Goal: Information Seeking & Learning: Learn about a topic

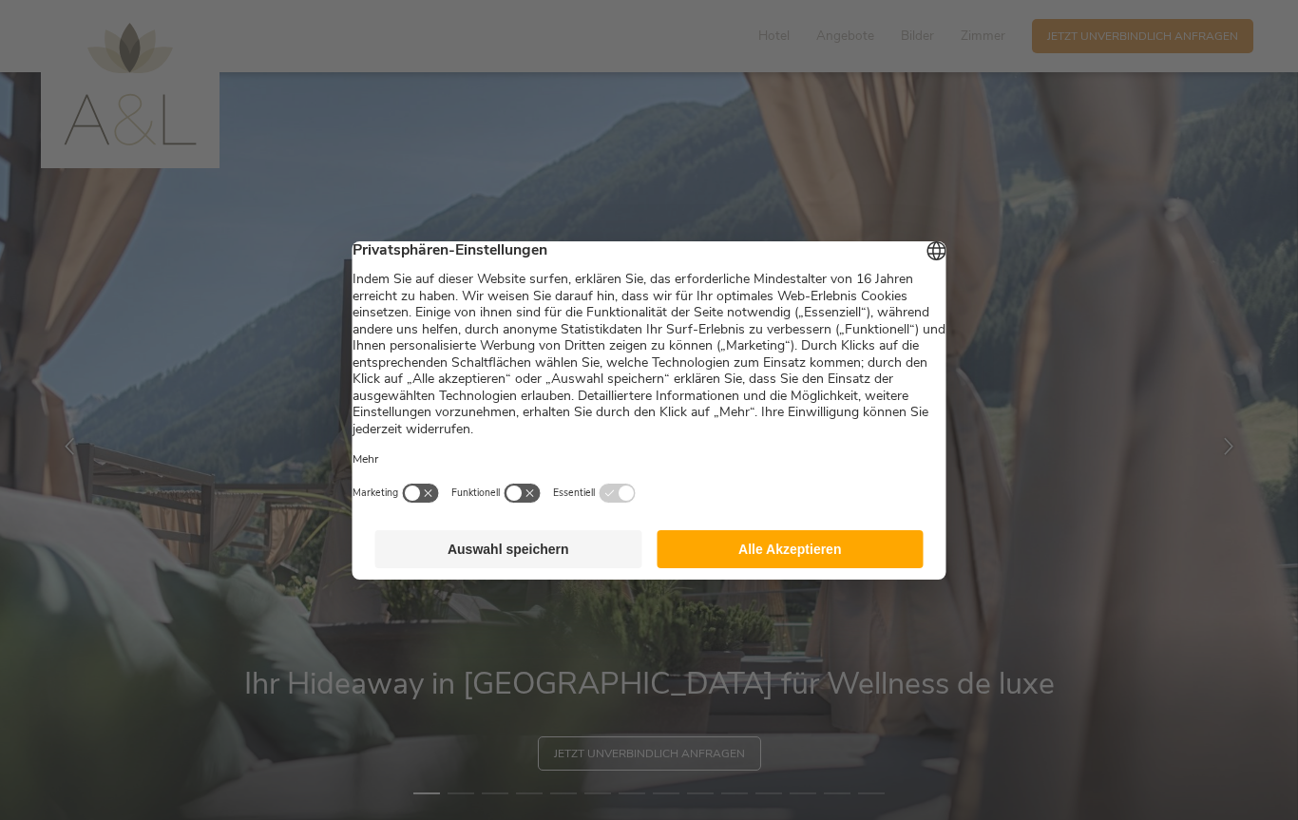
click at [841, 568] on button "Alle Akzeptieren" at bounding box center [790, 549] width 267 height 38
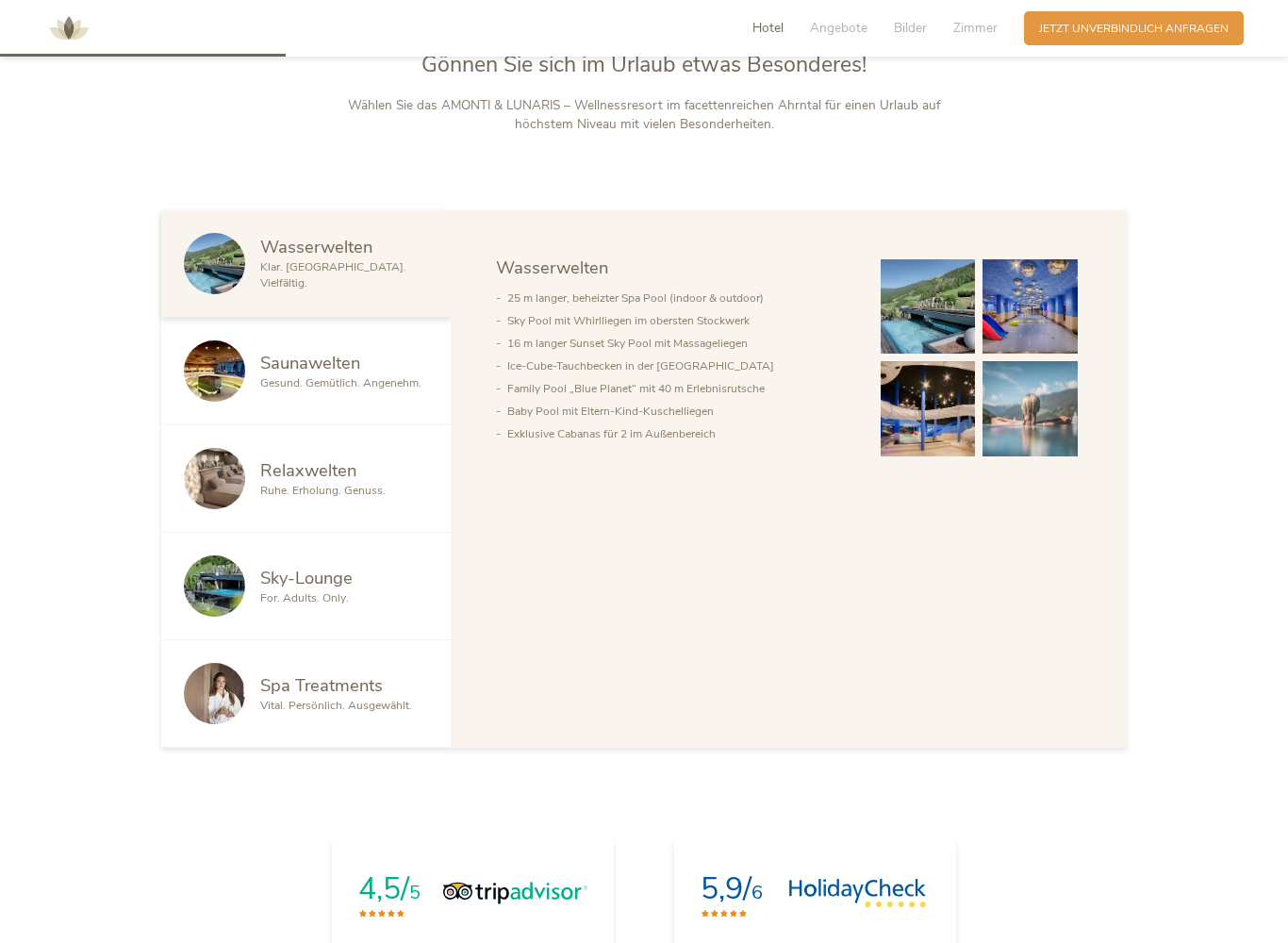
scroll to position [1133, 0]
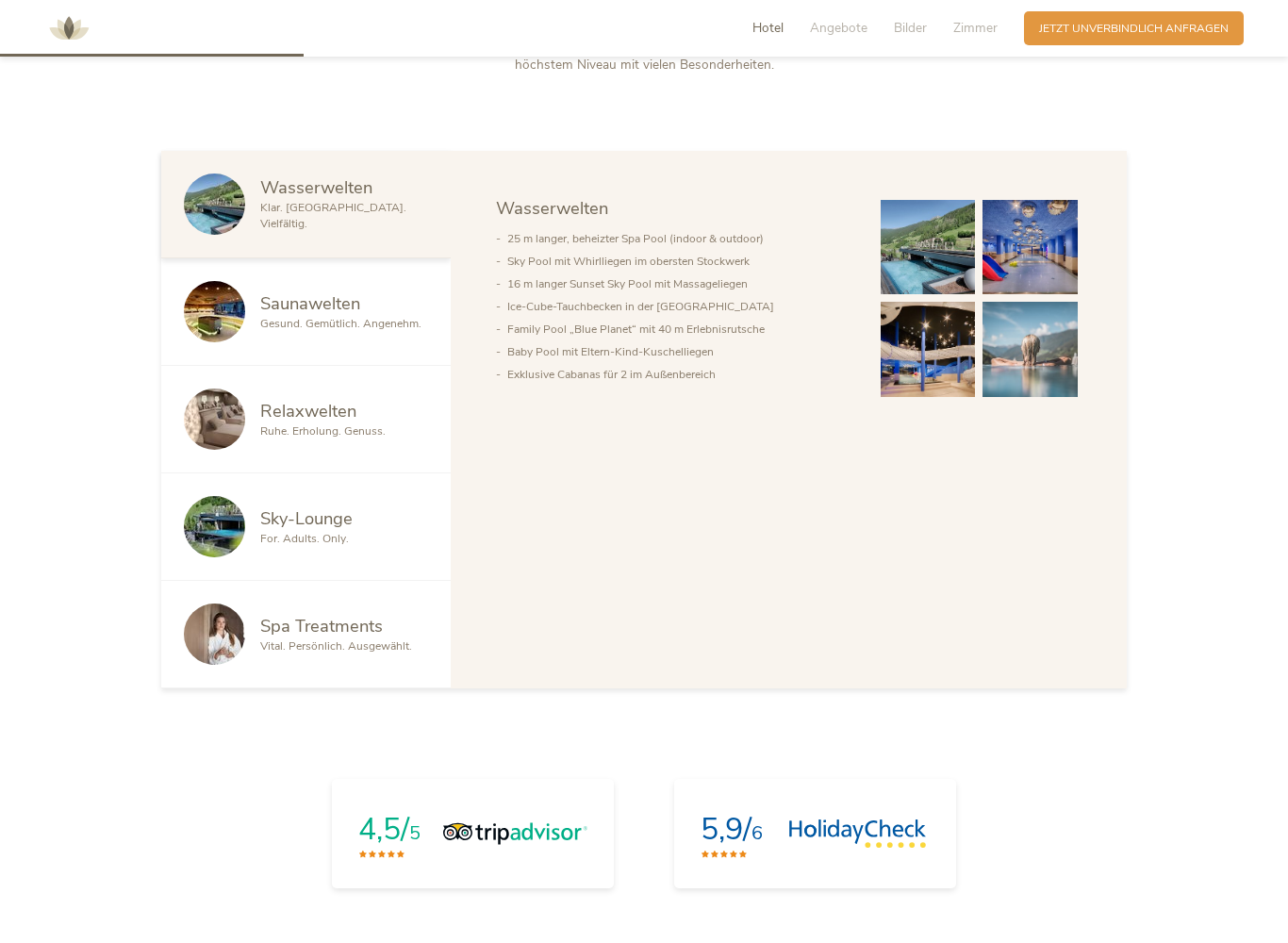
click at [258, 529] on div at bounding box center [221, 527] width 76 height 62
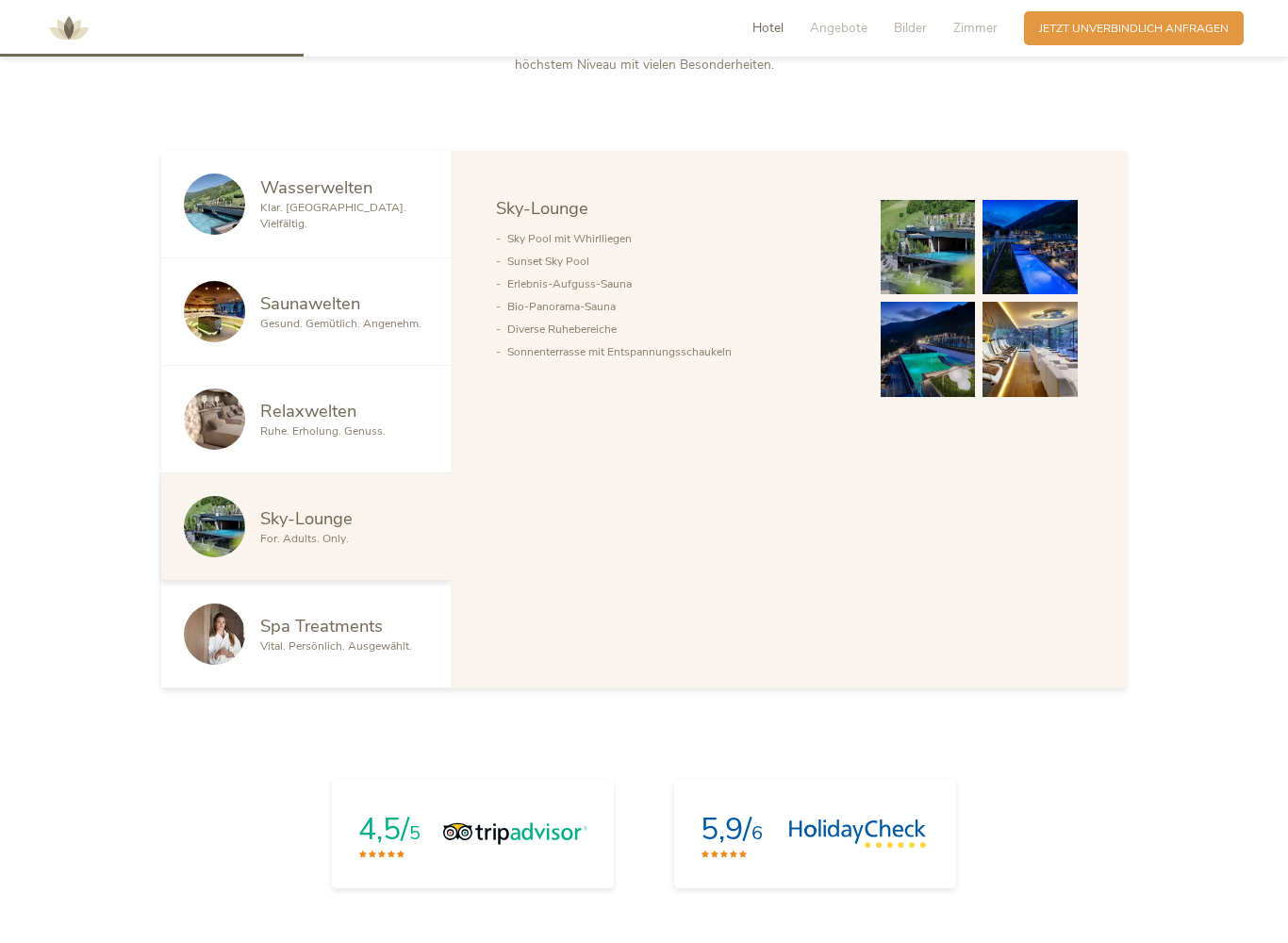
click at [919, 269] on img at bounding box center [929, 247] width 95 height 95
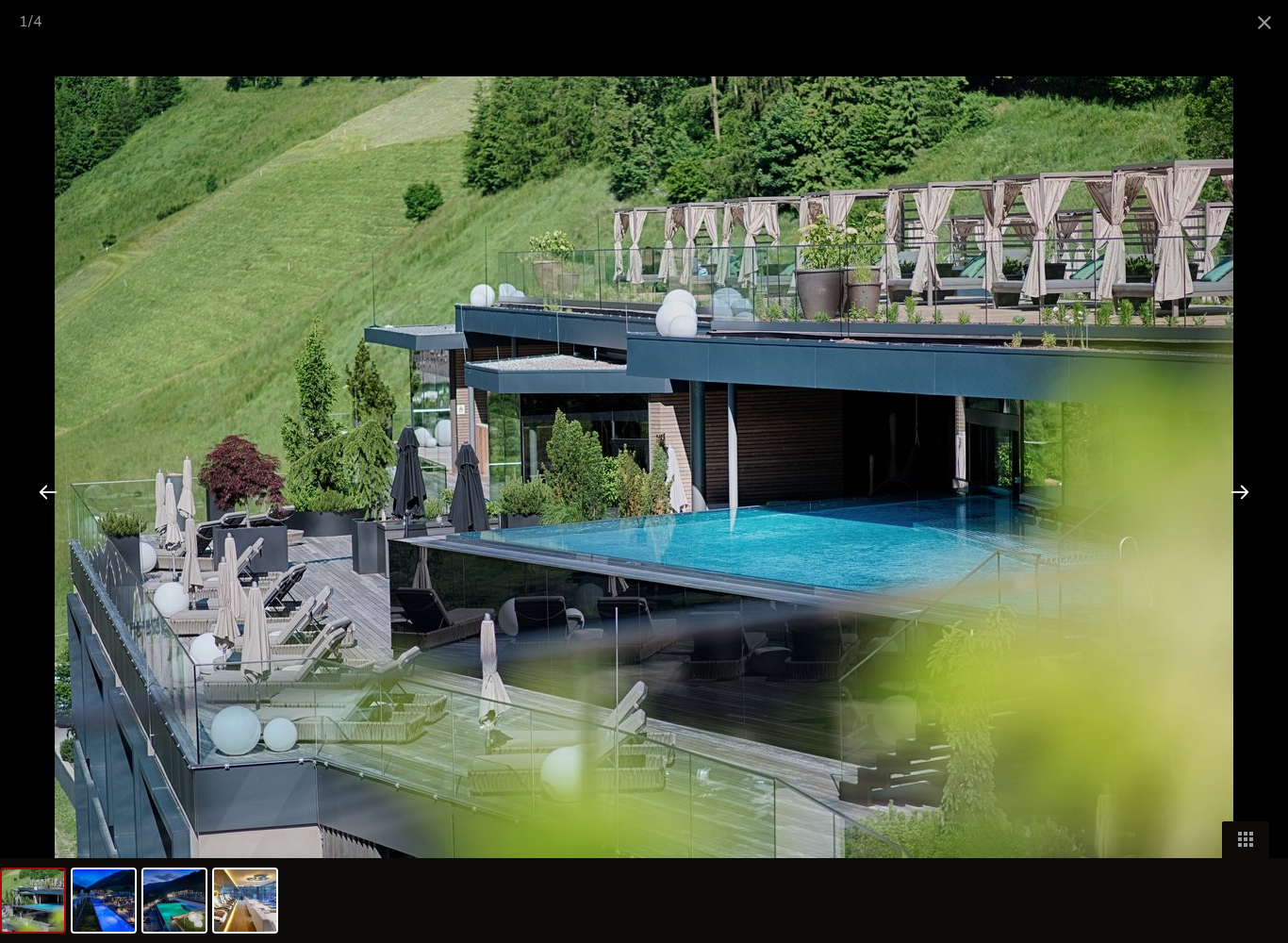
click at [1233, 501] on div at bounding box center [1239, 491] width 59 height 59
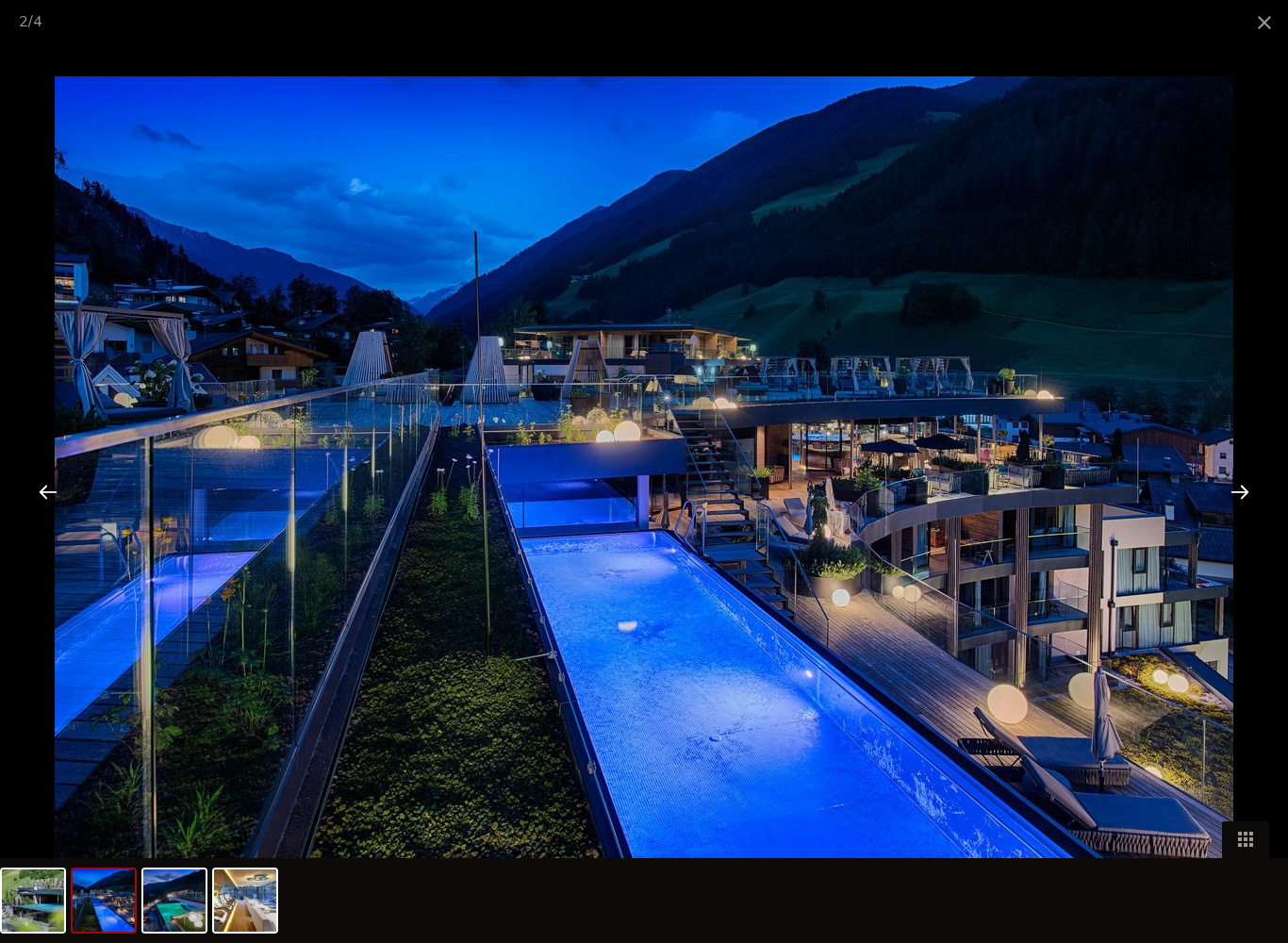
click at [1241, 496] on div at bounding box center [1239, 491] width 59 height 59
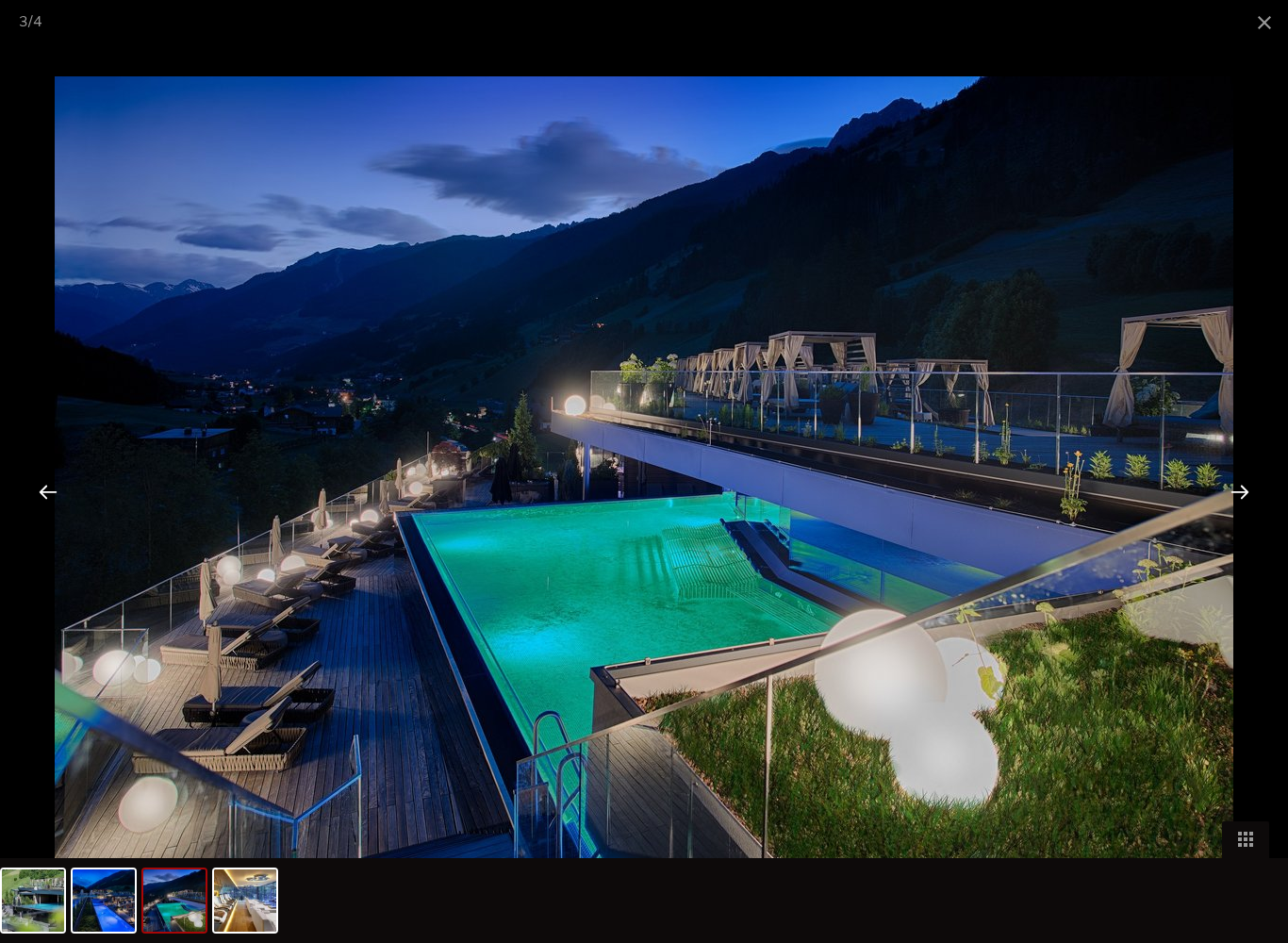
click at [1241, 500] on div at bounding box center [1239, 491] width 59 height 59
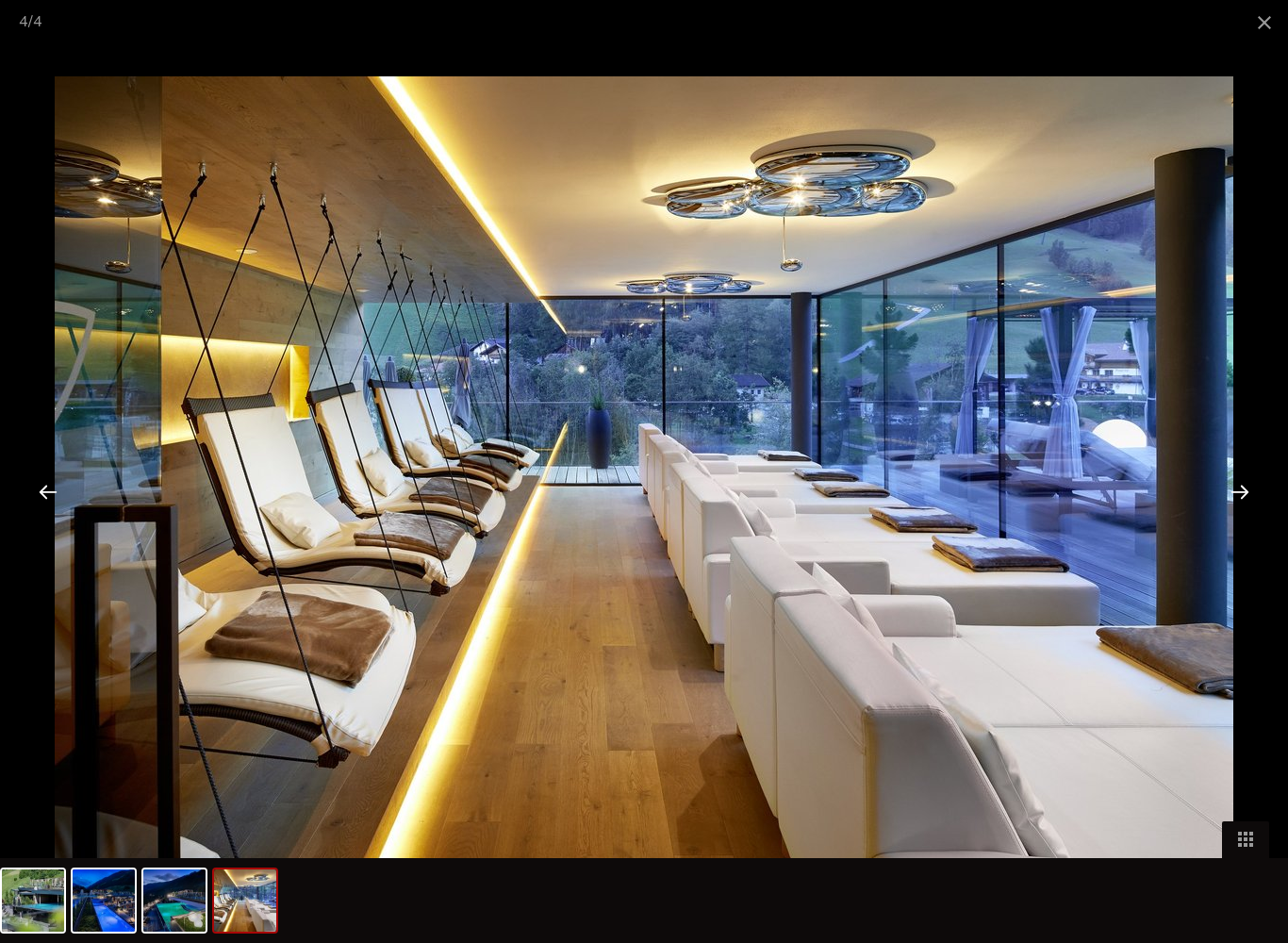
click at [1227, 510] on div at bounding box center [1239, 491] width 59 height 59
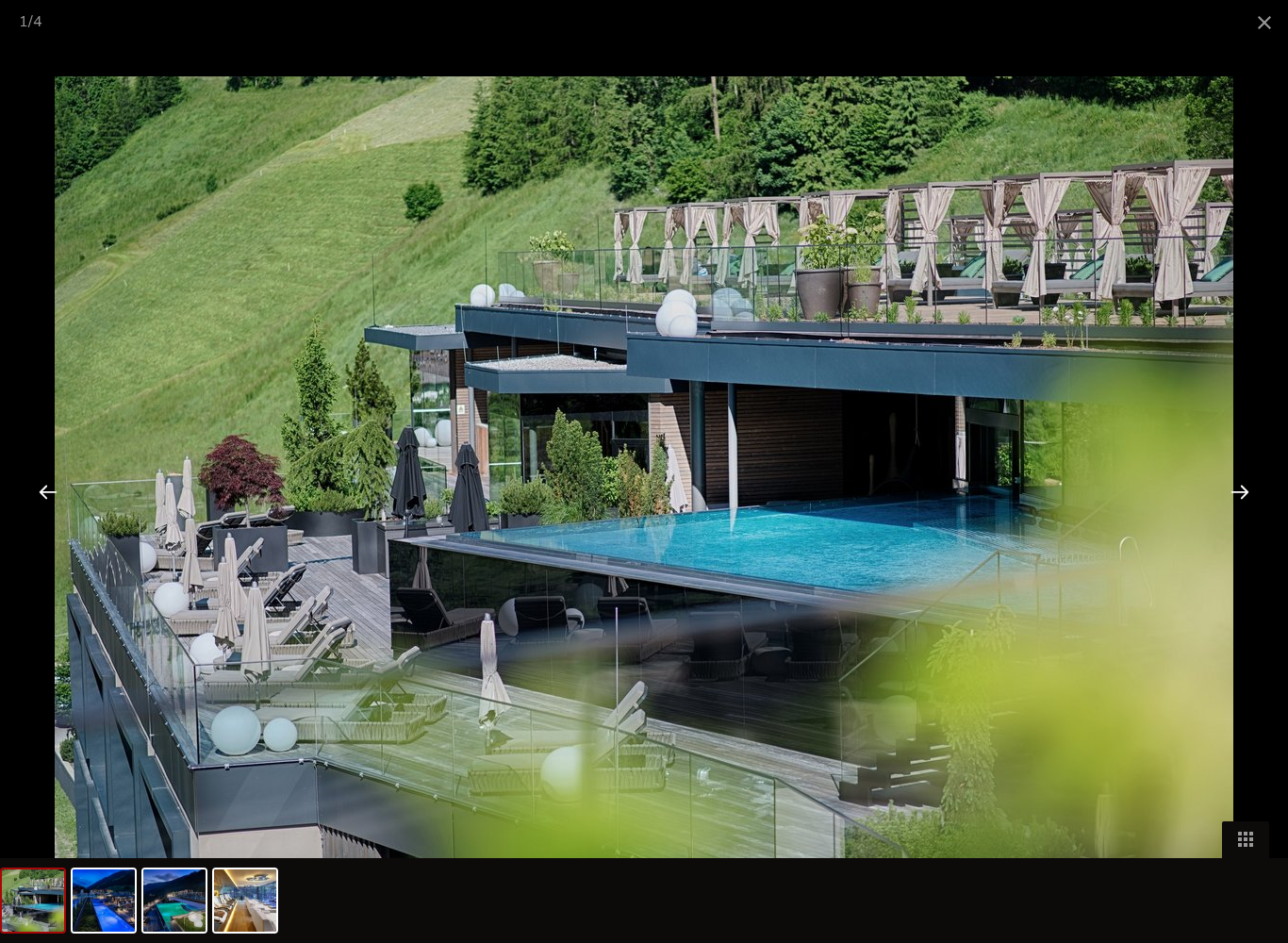
click at [1259, 15] on span at bounding box center [1265, 22] width 48 height 45
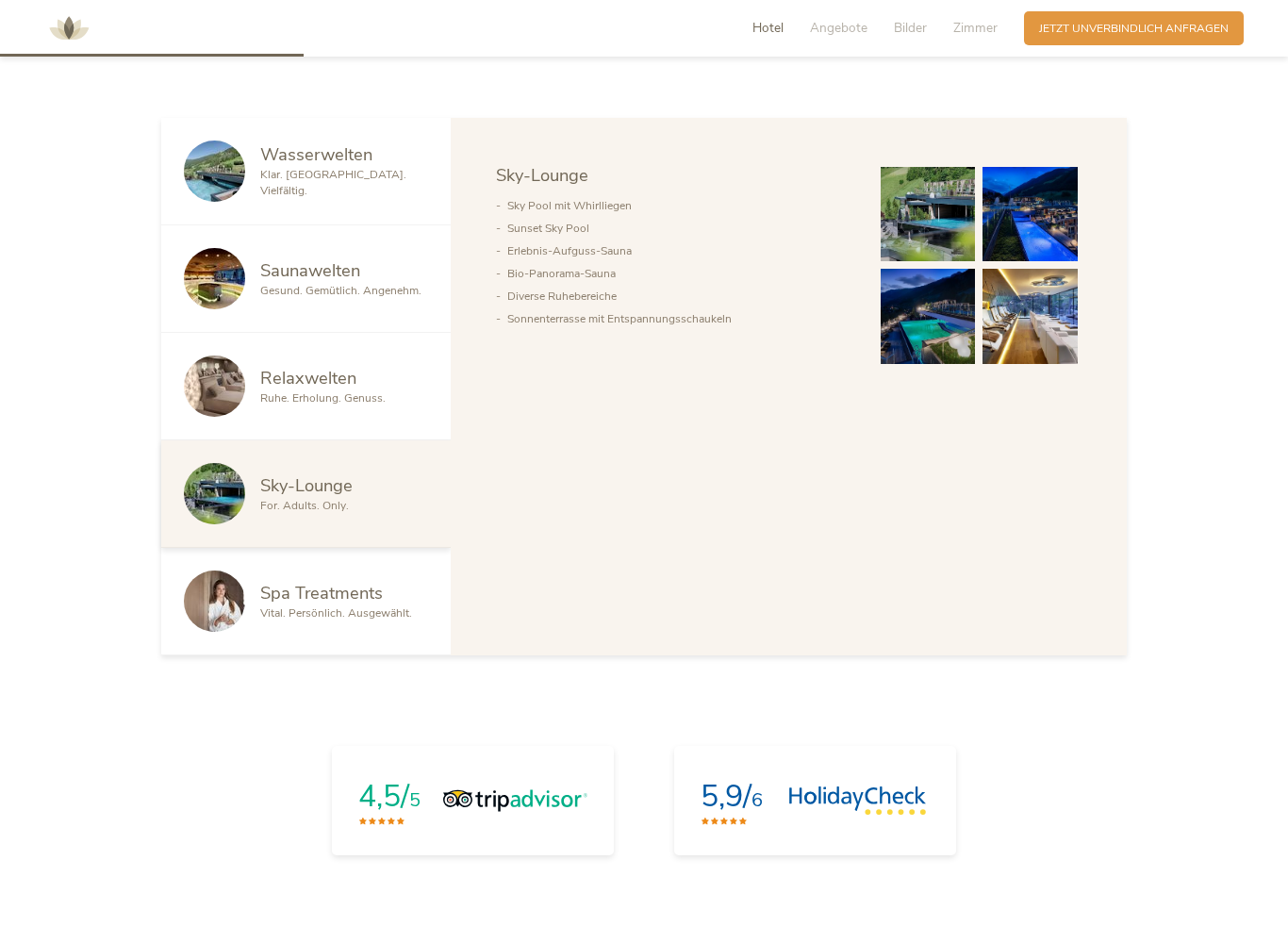
scroll to position [1185, 0]
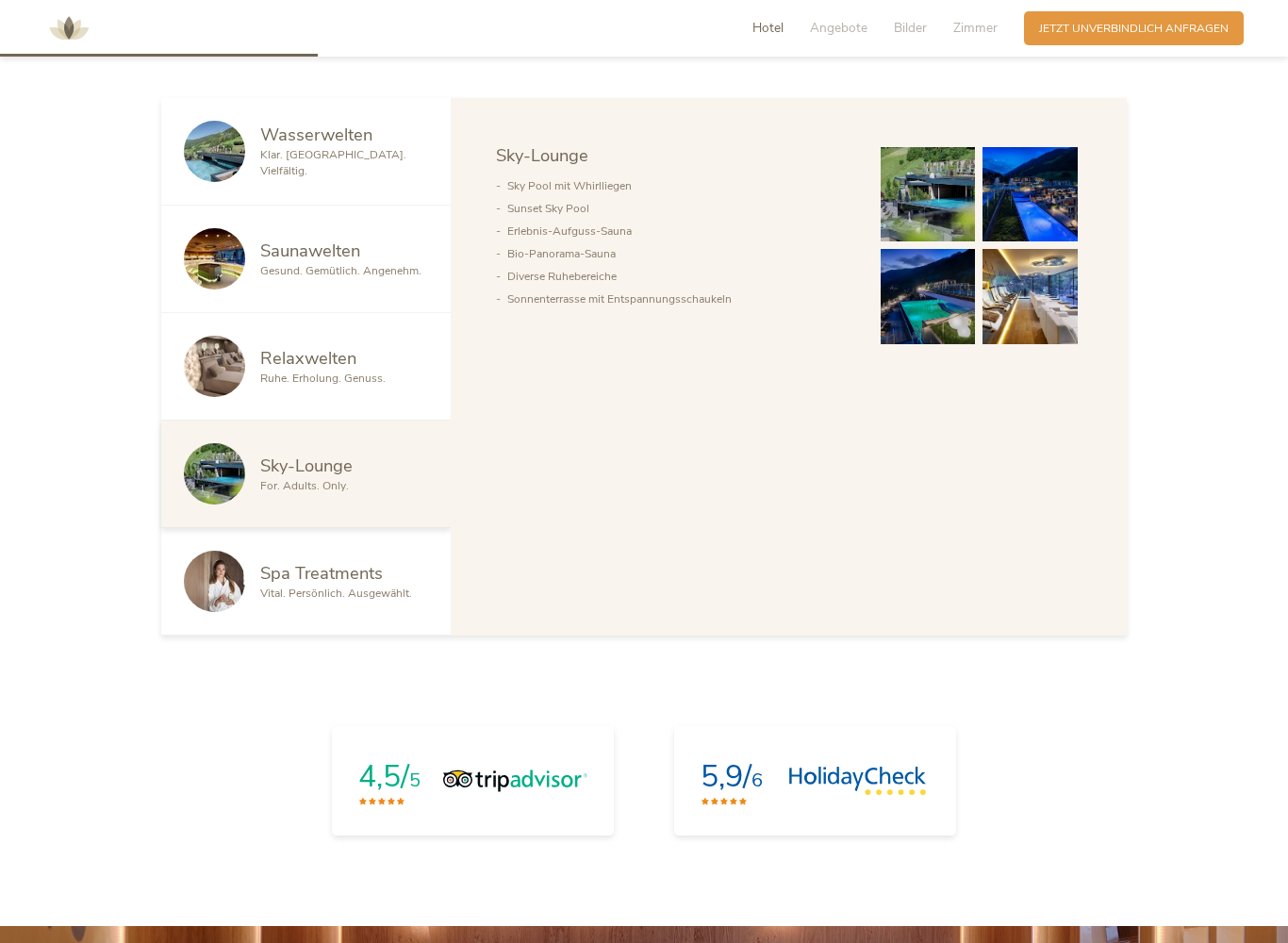
click at [256, 589] on div at bounding box center [221, 582] width 76 height 62
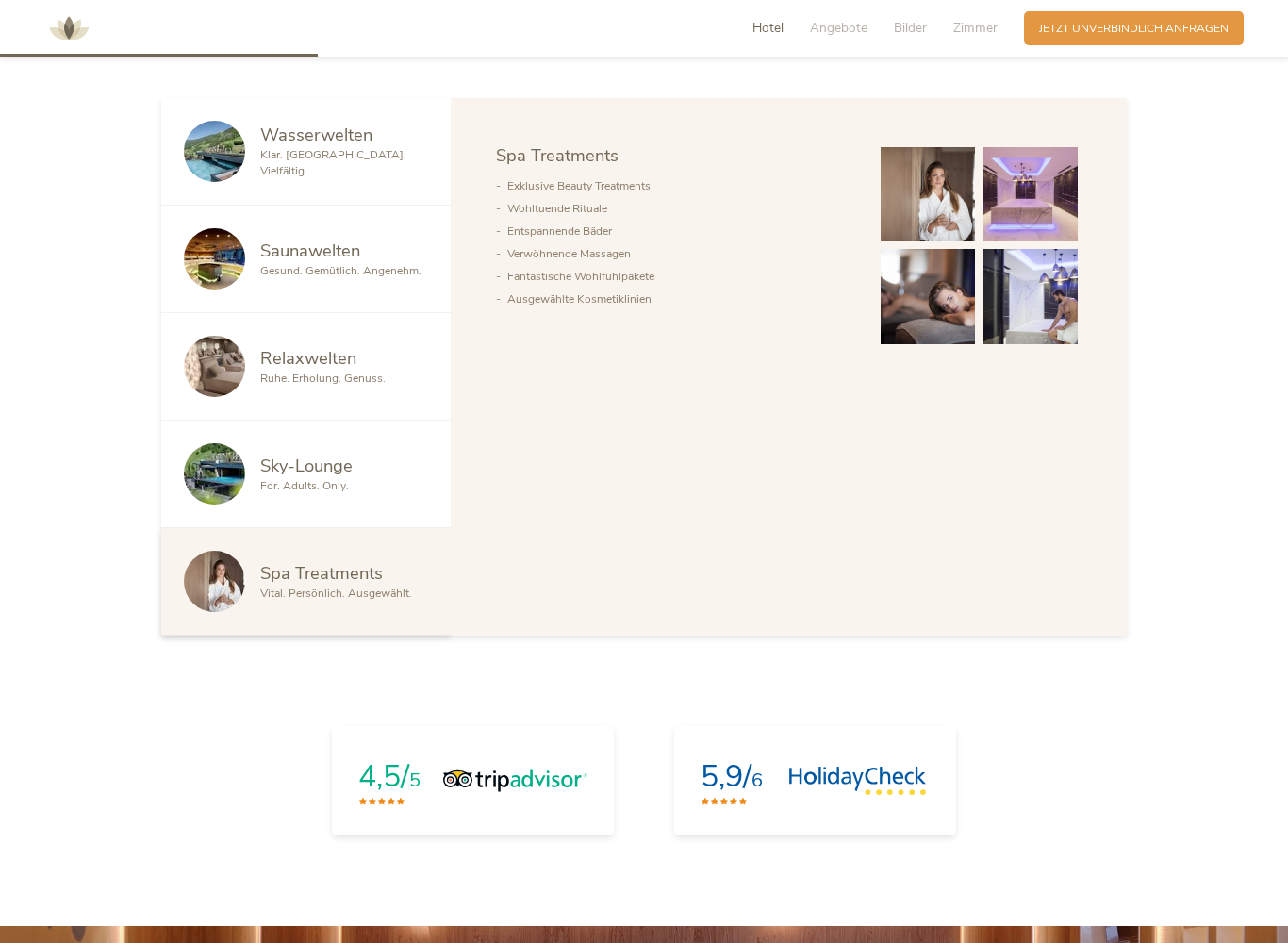
click at [239, 139] on img at bounding box center [214, 152] width 62 height 62
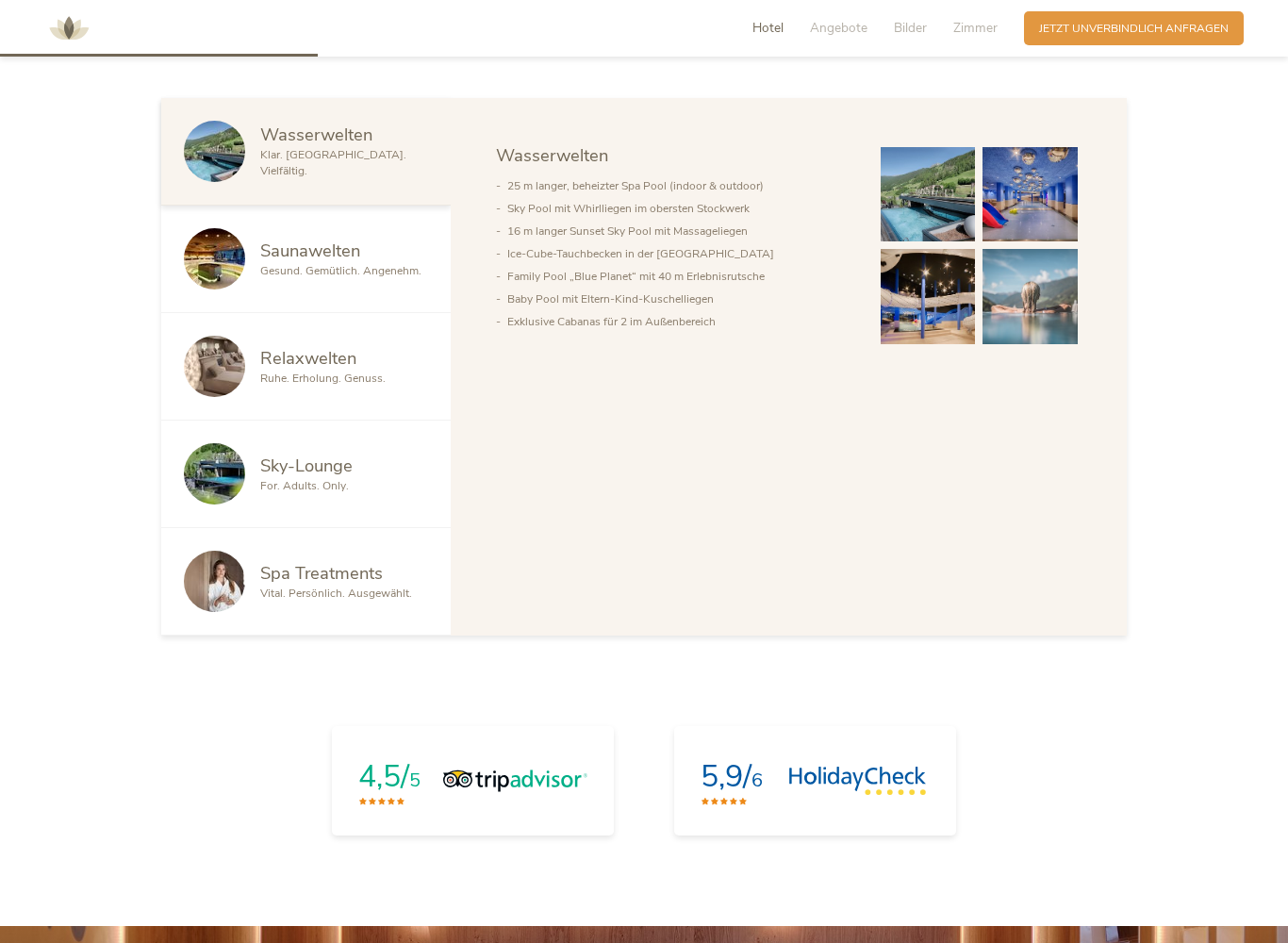
click at [213, 153] on img at bounding box center [214, 152] width 62 height 62
click at [232, 267] on img at bounding box center [214, 259] width 62 height 62
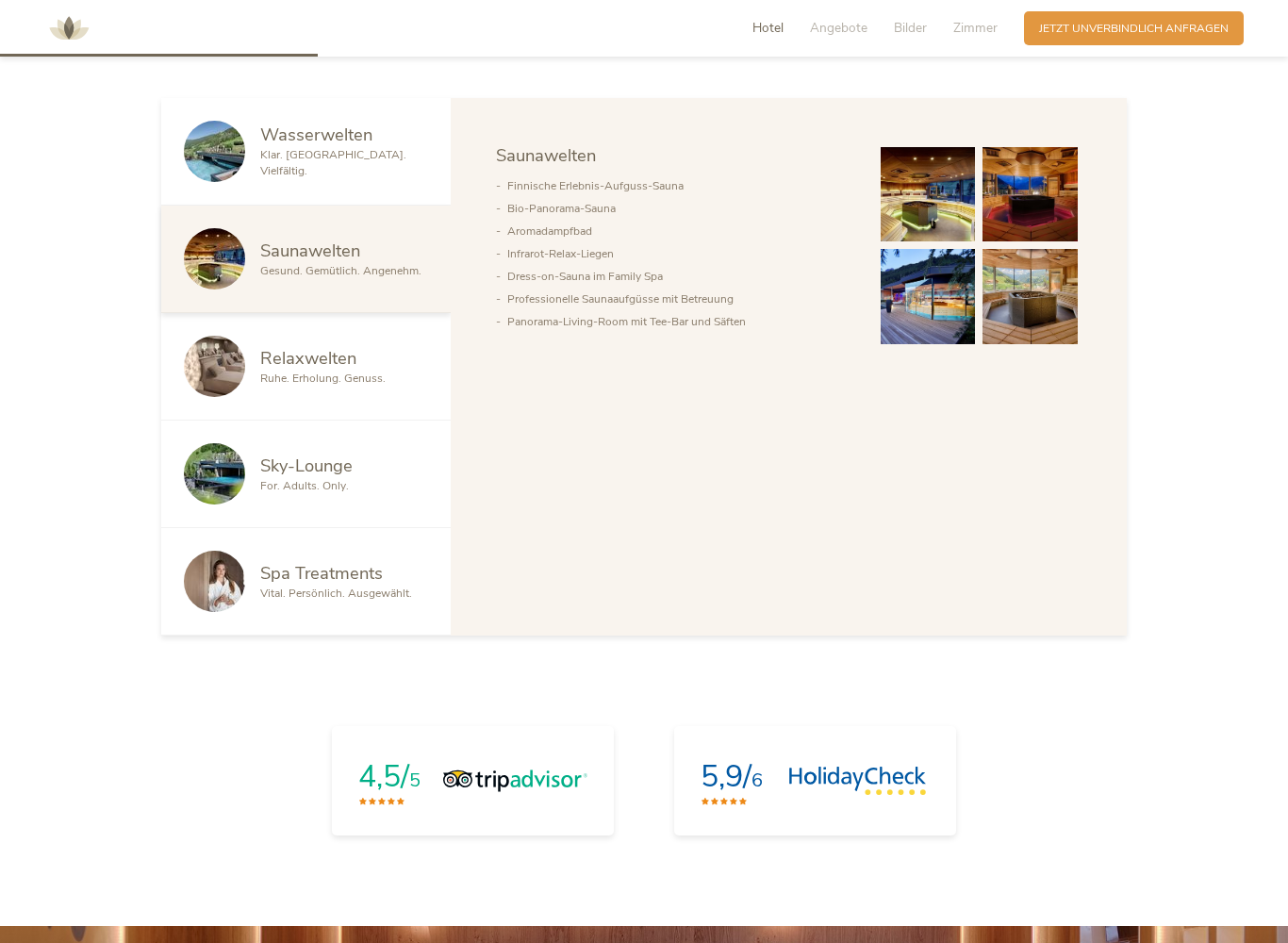
click at [927, 212] on img at bounding box center [929, 195] width 95 height 95
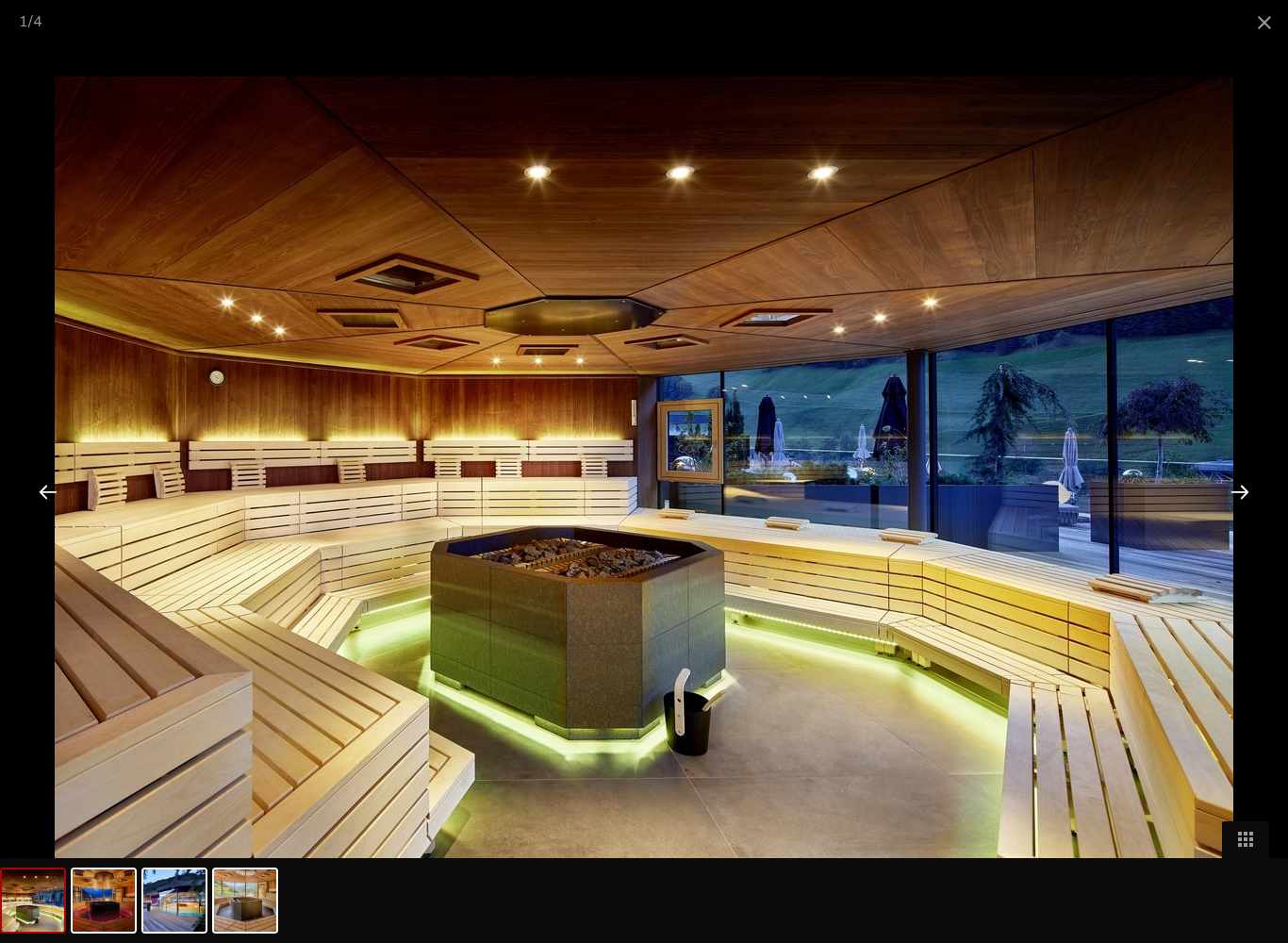
click at [1246, 496] on div at bounding box center [1239, 491] width 59 height 59
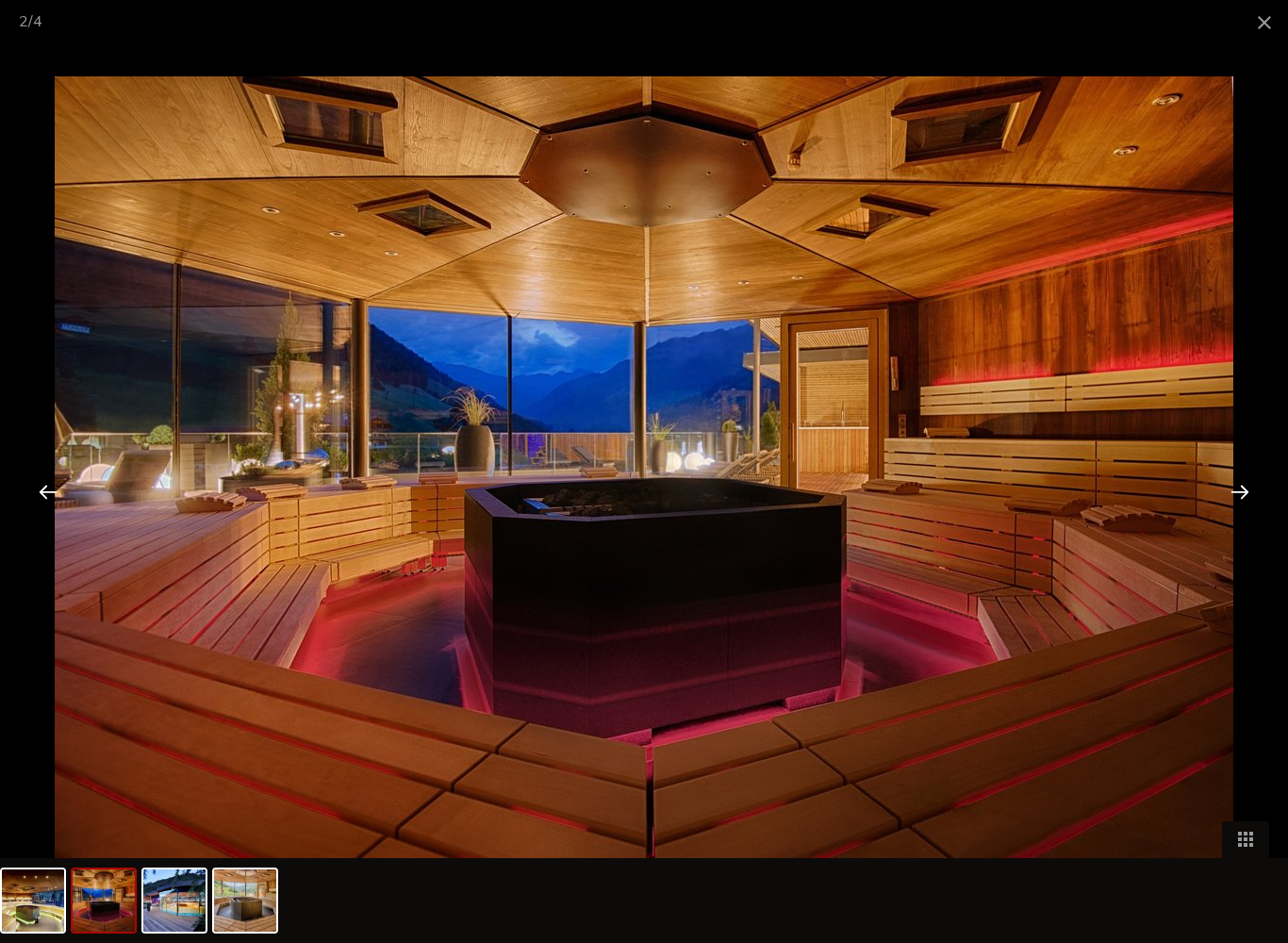
click at [1240, 502] on div at bounding box center [1239, 491] width 59 height 59
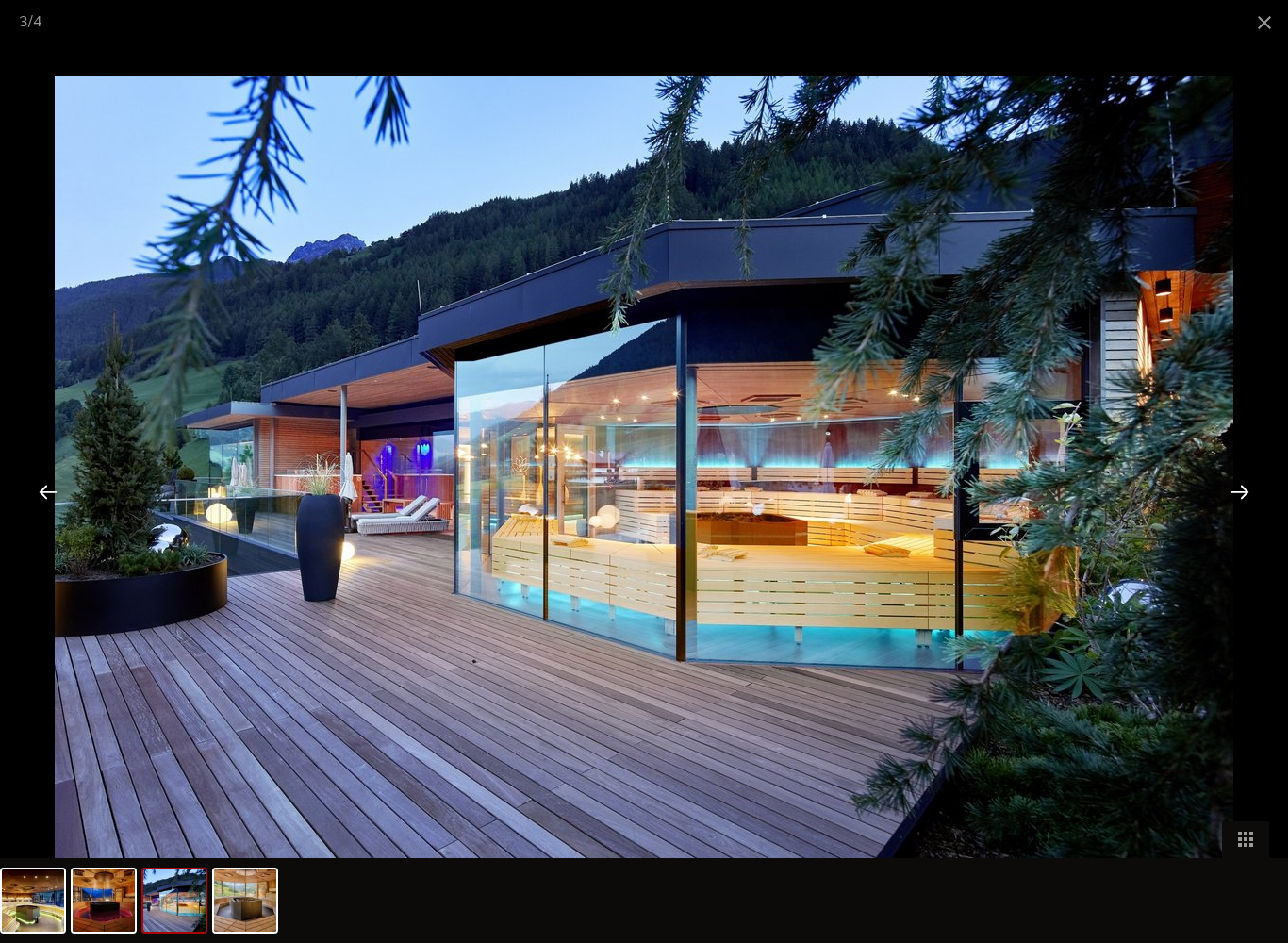
click at [1246, 498] on div at bounding box center [1239, 491] width 59 height 59
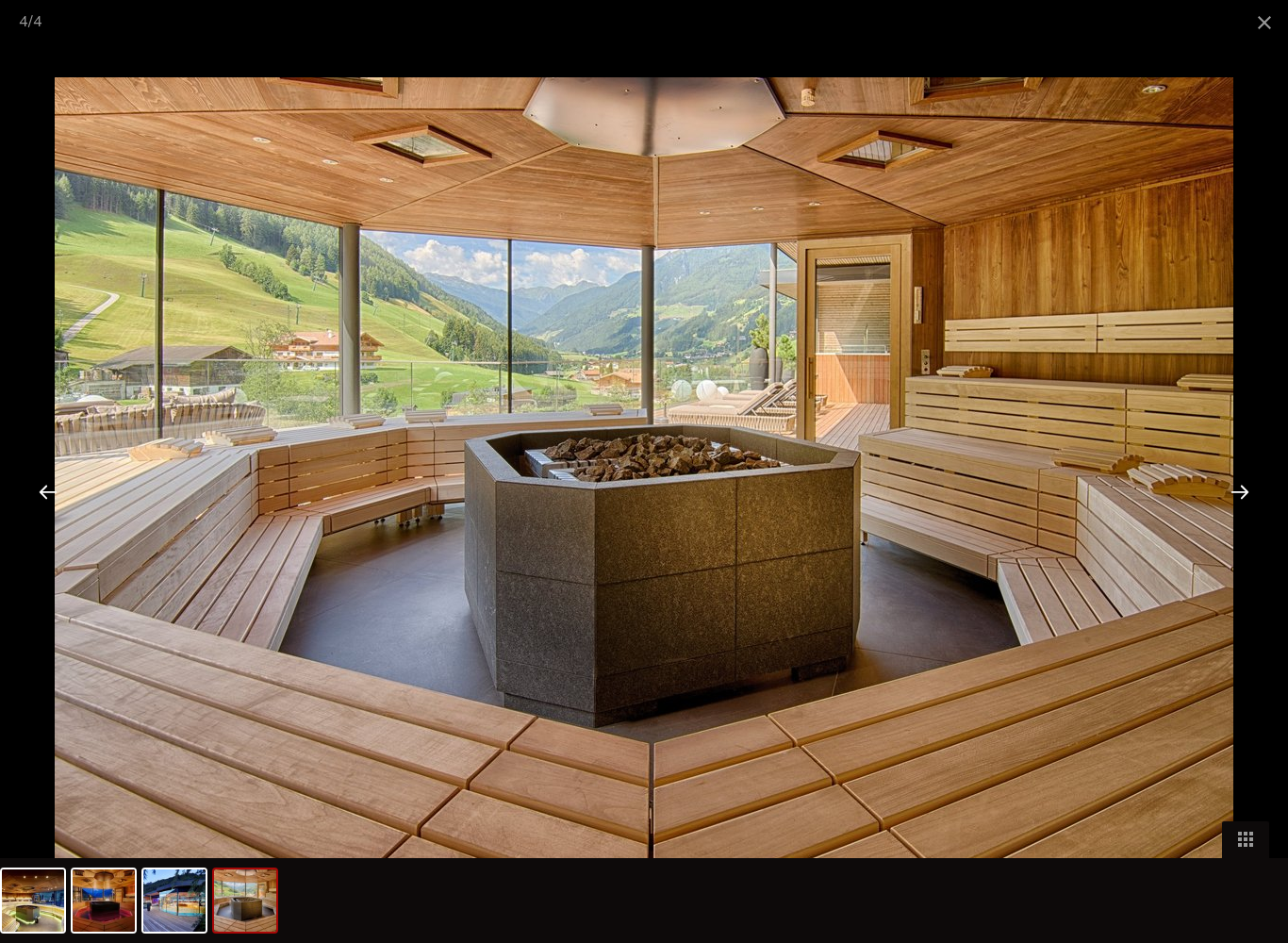
click at [1241, 497] on div at bounding box center [1239, 491] width 59 height 59
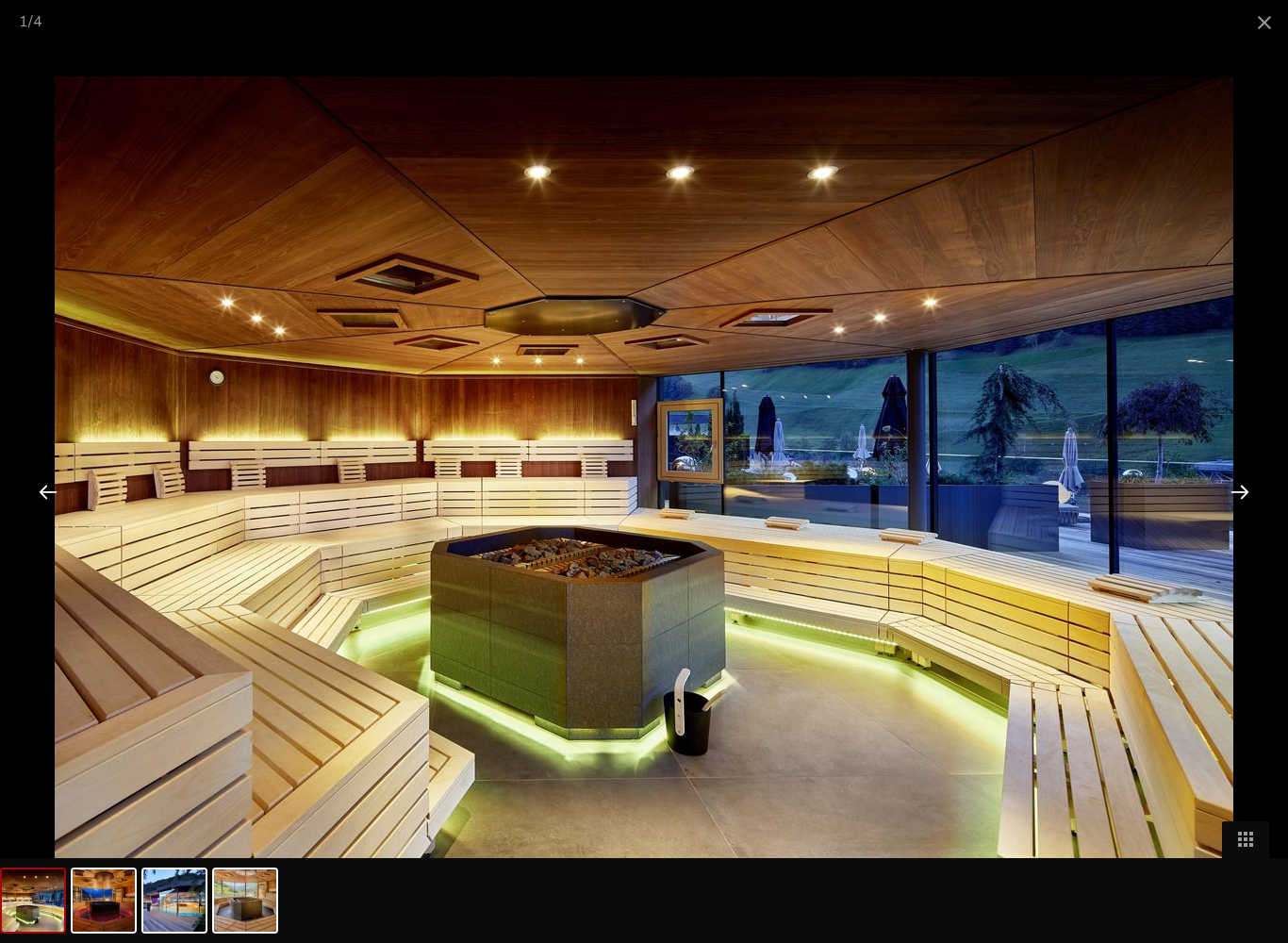
click at [1242, 503] on div at bounding box center [1239, 491] width 59 height 59
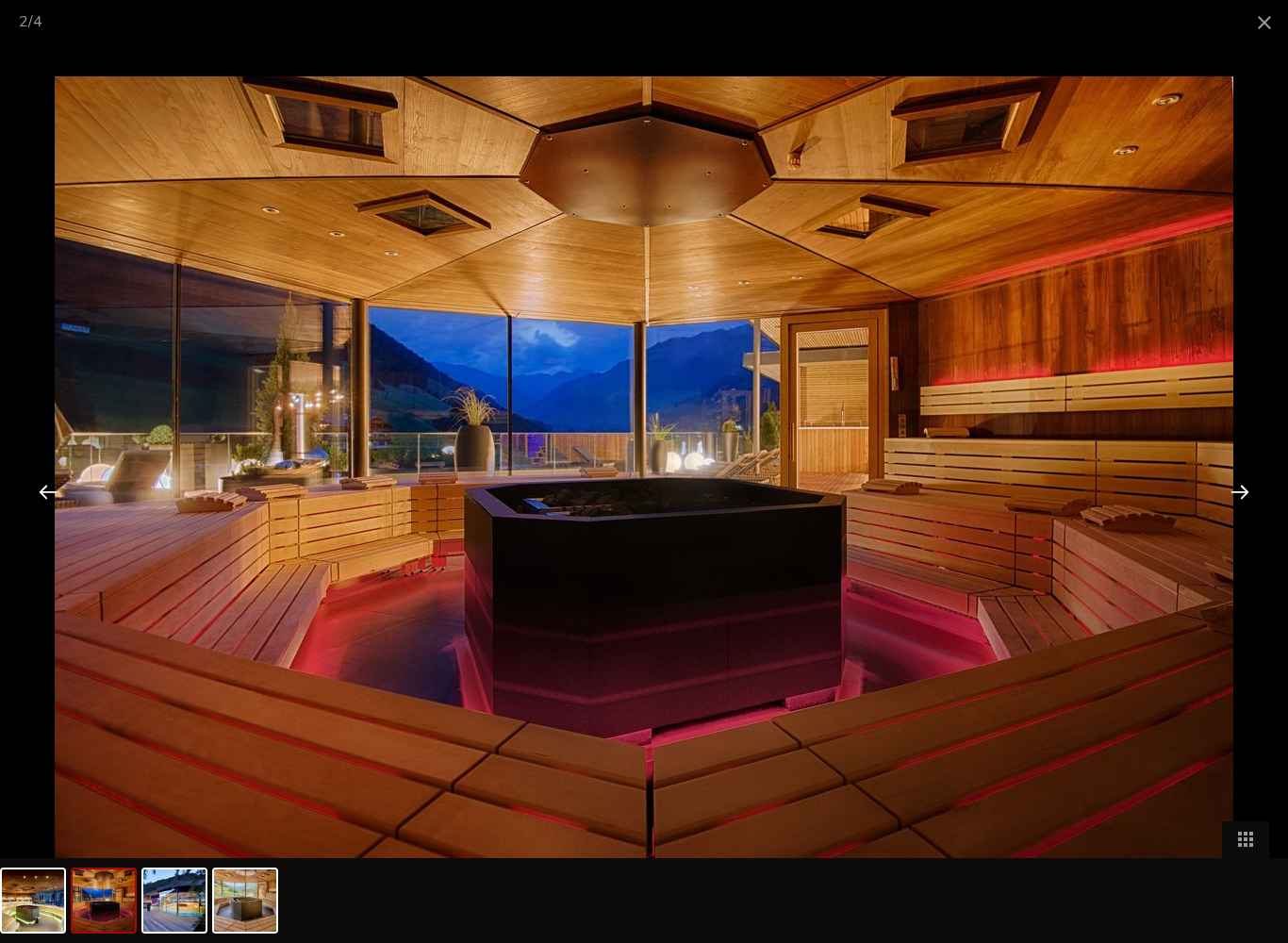
click at [1235, 499] on div at bounding box center [1239, 491] width 59 height 59
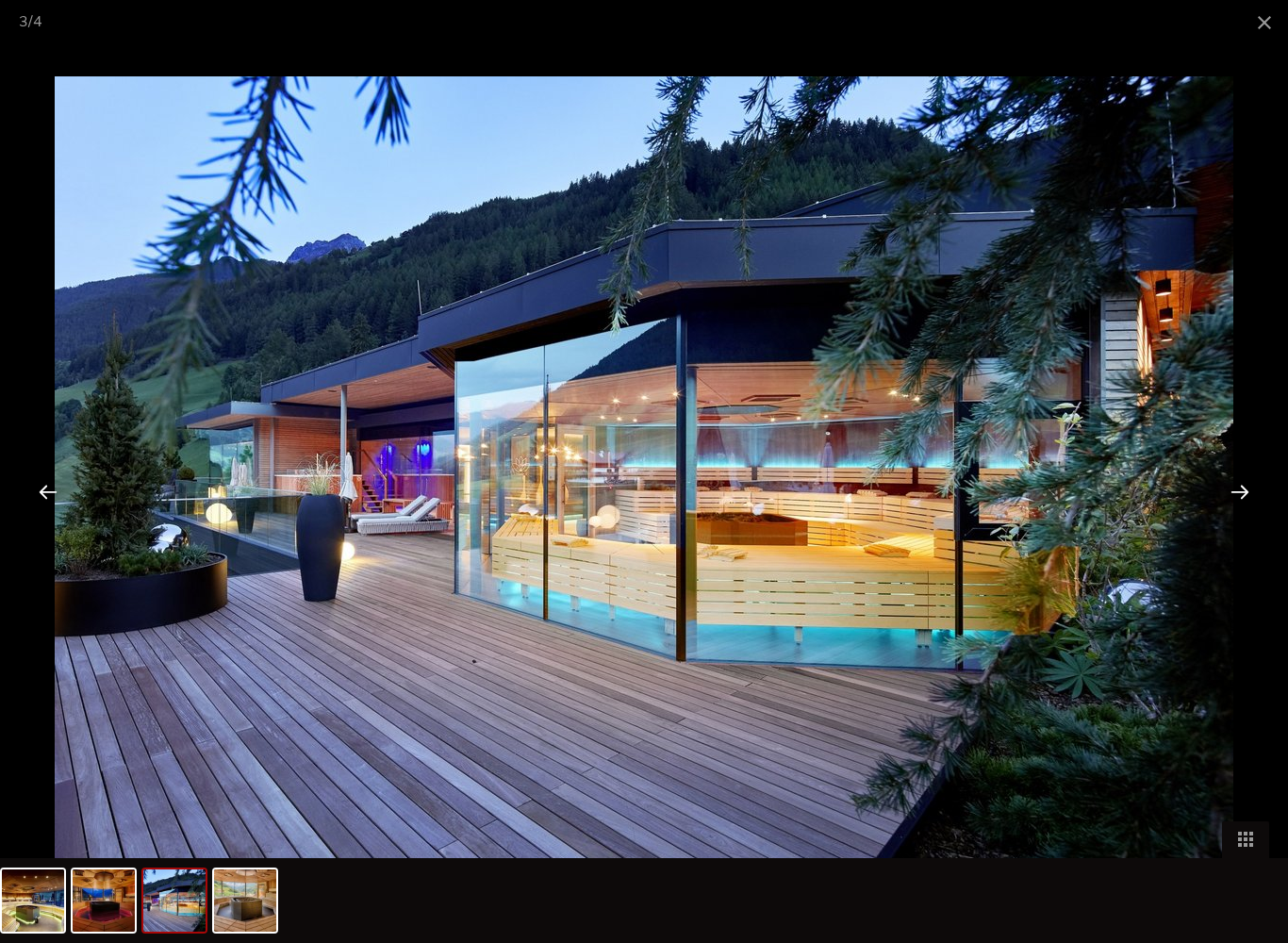
click at [1269, 11] on span at bounding box center [1265, 22] width 48 height 45
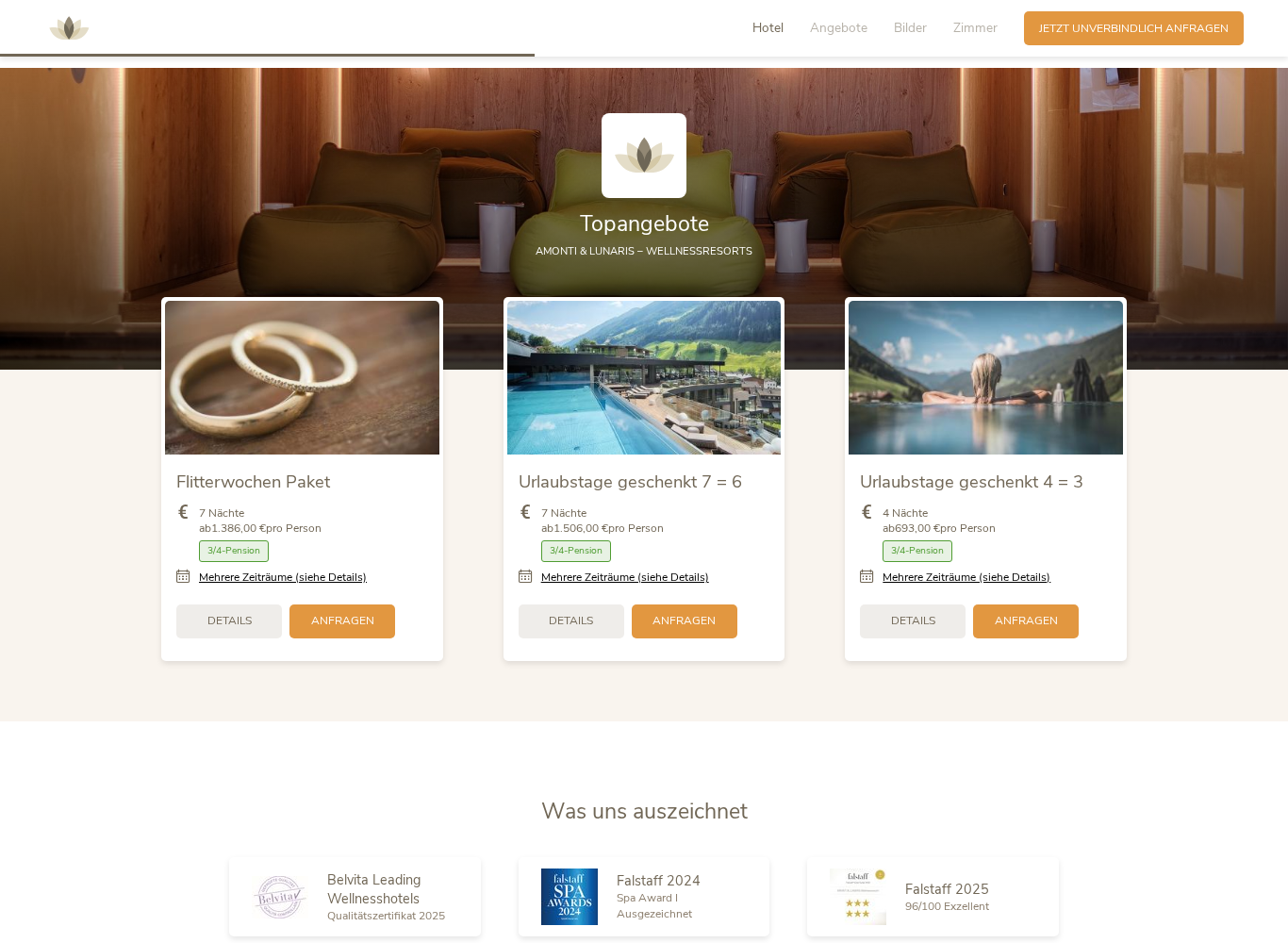
scroll to position [2155, 0]
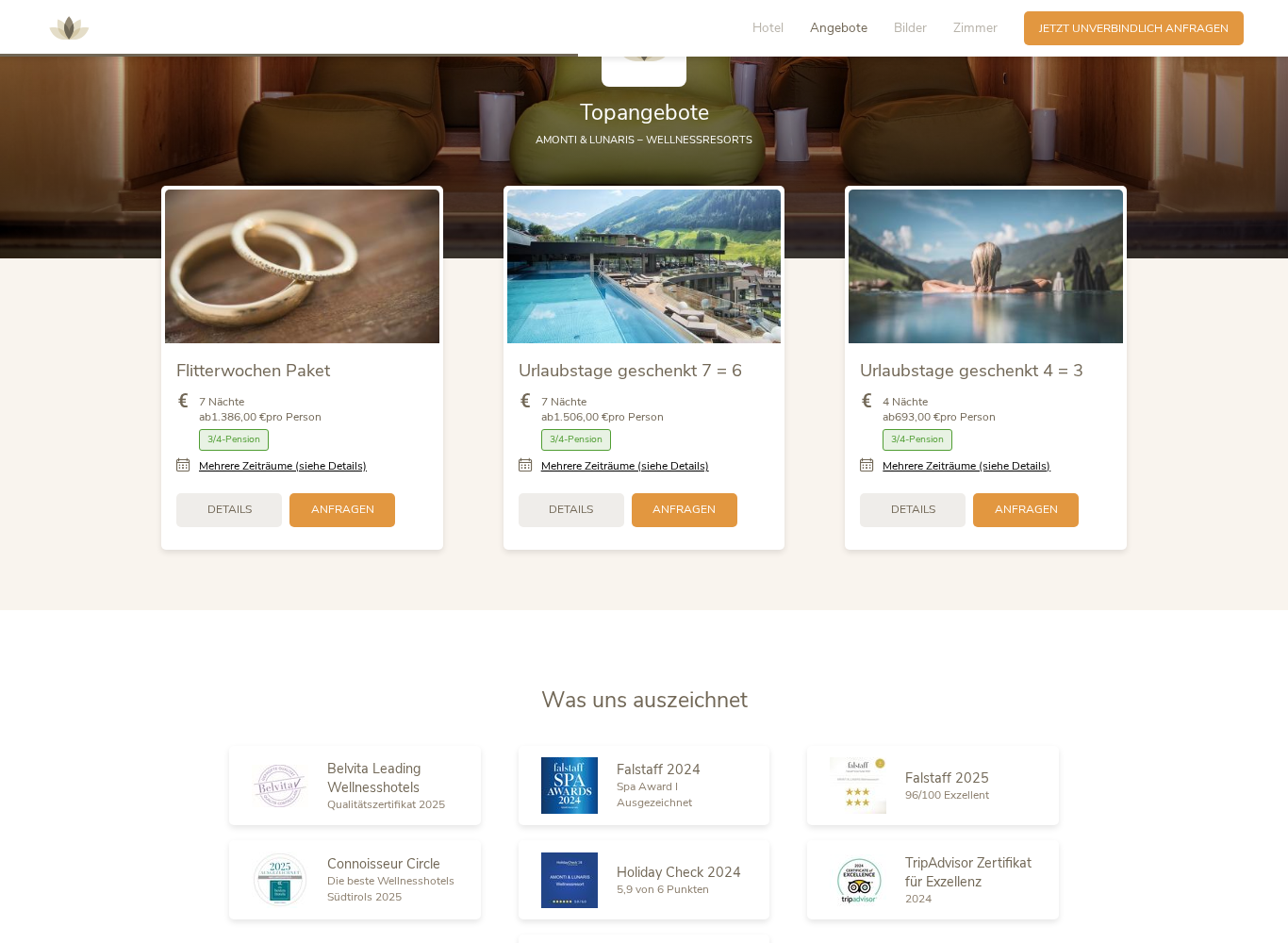
click at [580, 509] on span "Details" at bounding box center [571, 510] width 45 height 16
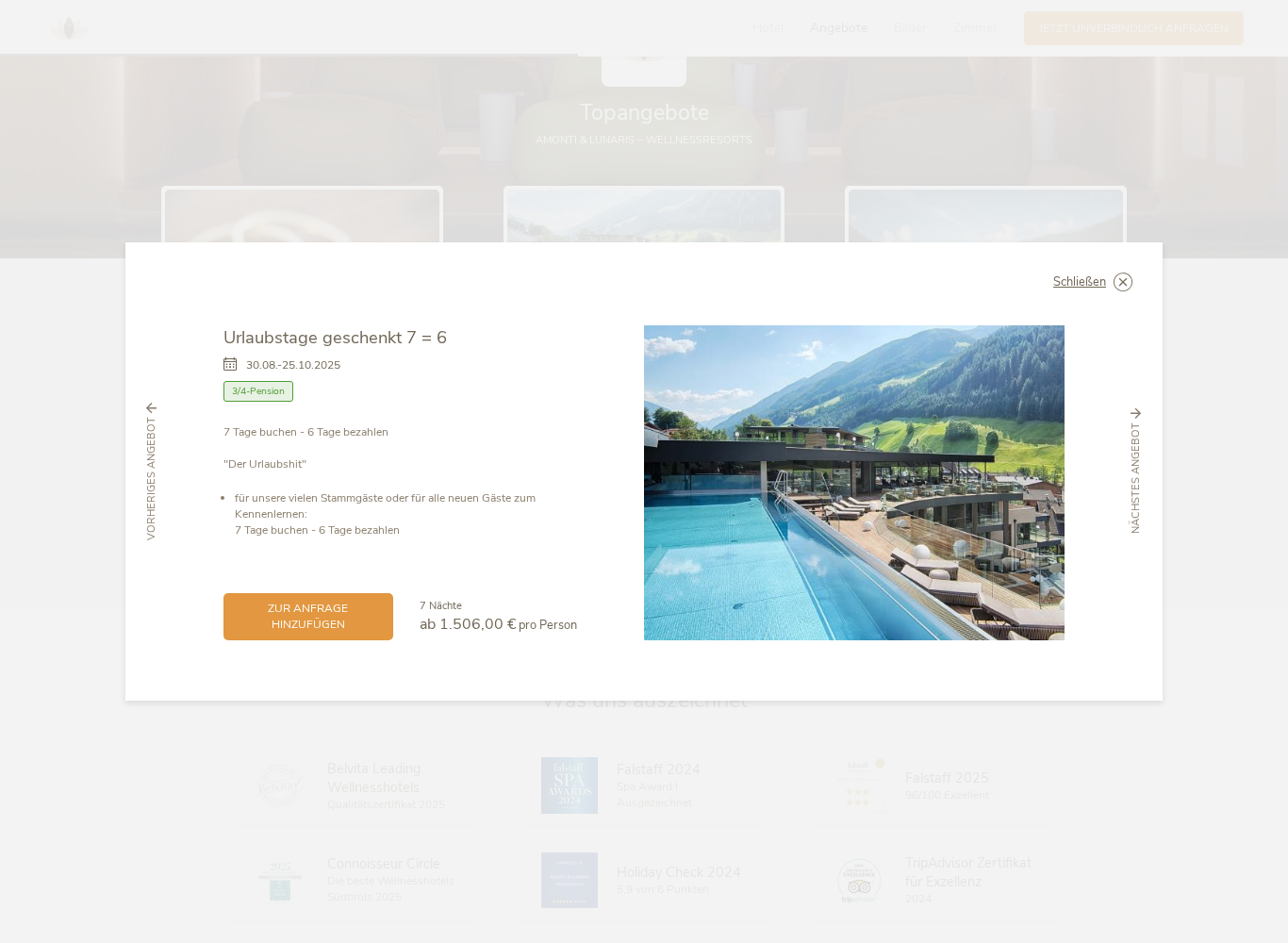
click at [0, 0] on icon at bounding box center [0, 0] width 0 height 0
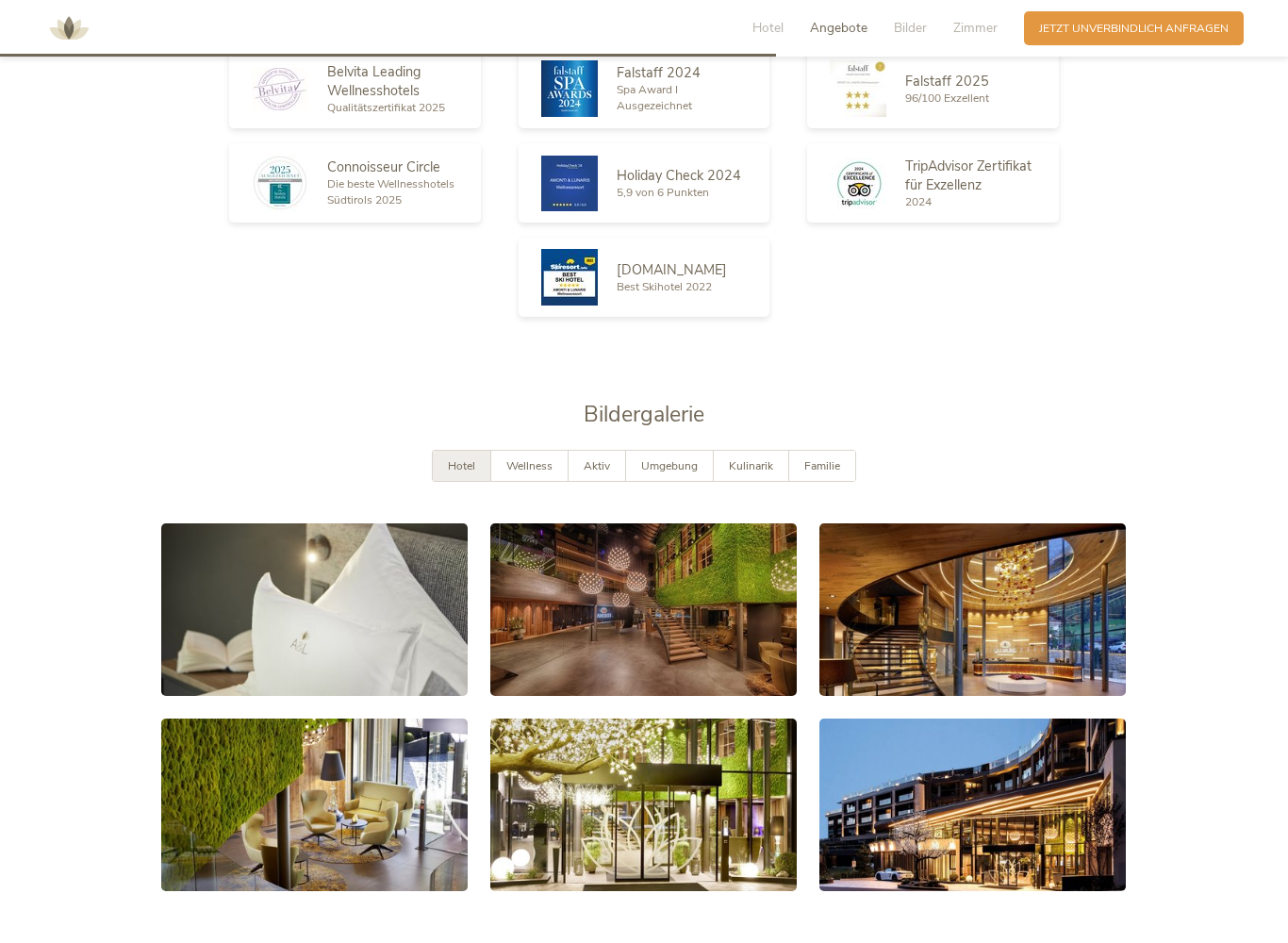
scroll to position [2845, 0]
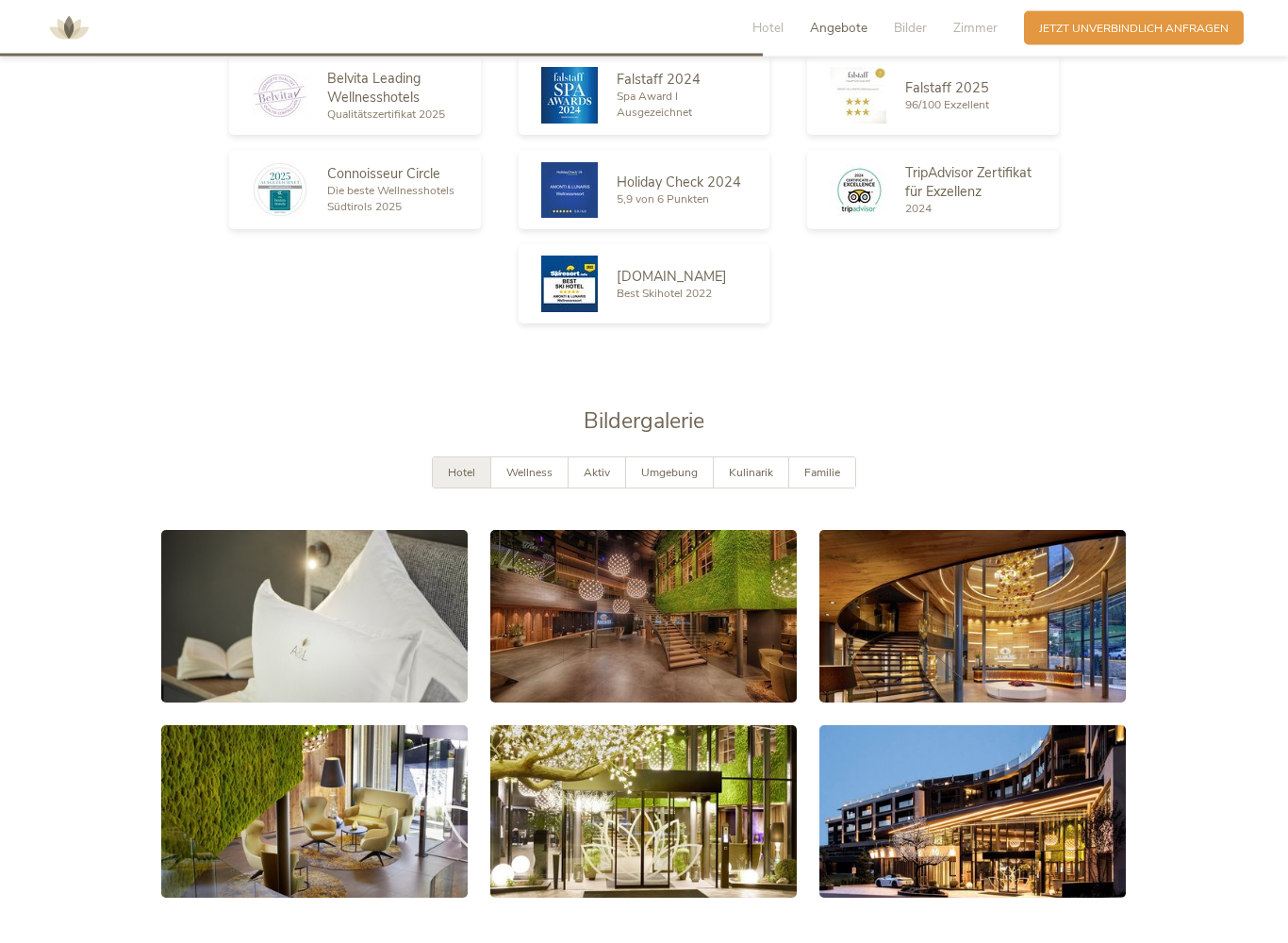
click at [540, 466] on span "Wellness" at bounding box center [529, 472] width 47 height 15
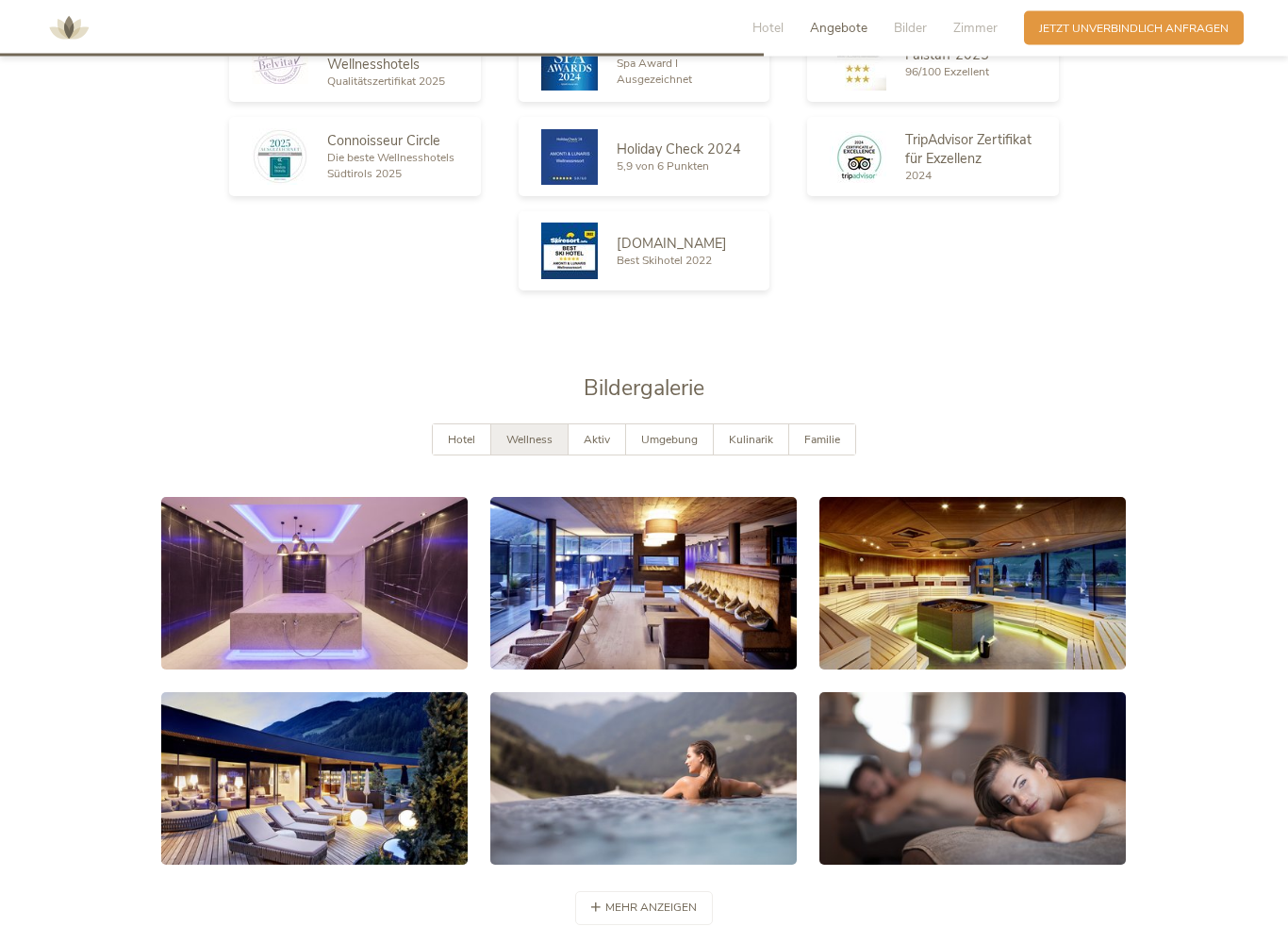
scroll to position [2876, 0]
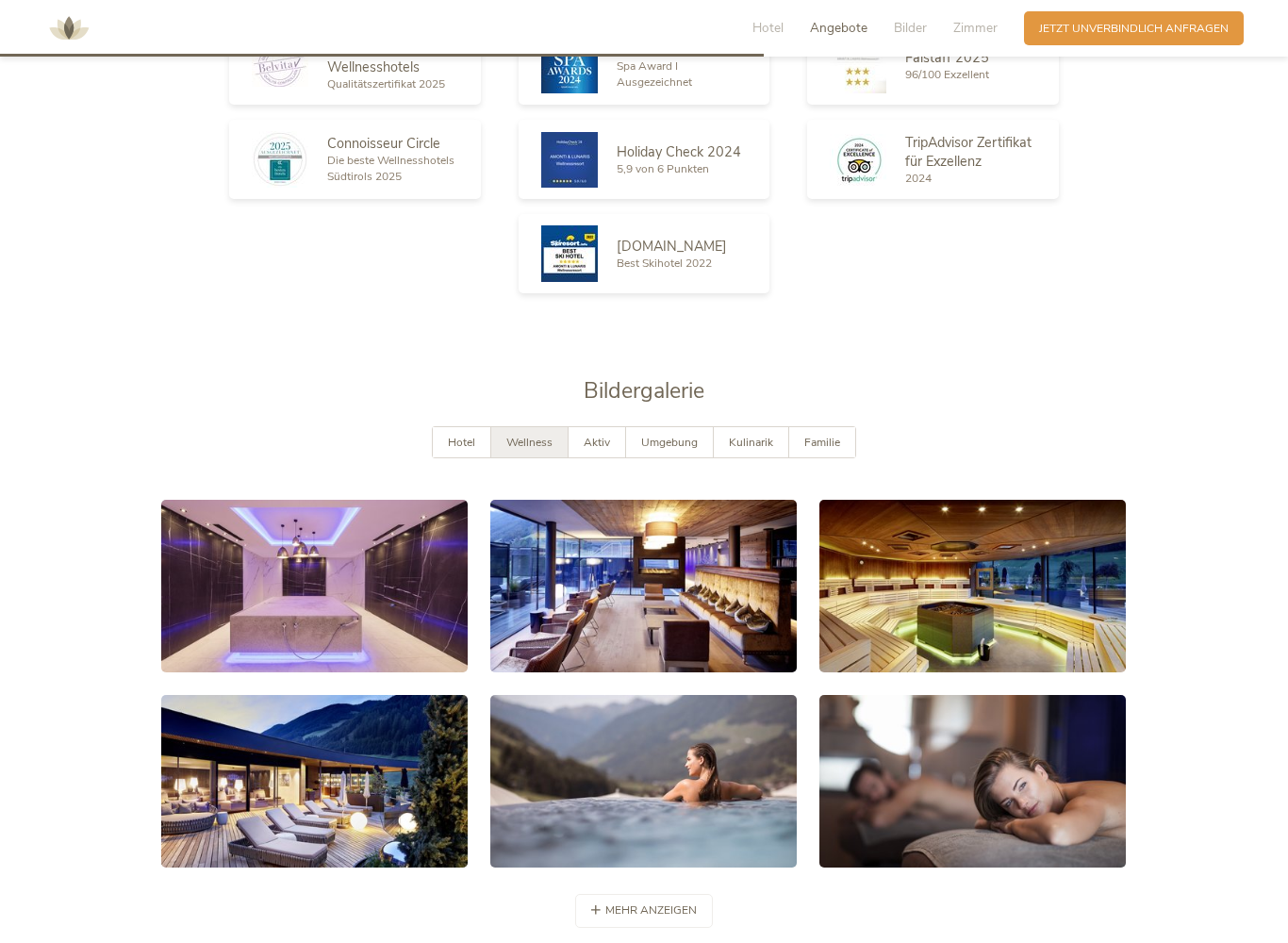
click at [604, 435] on span "Aktiv" at bounding box center [596, 442] width 27 height 15
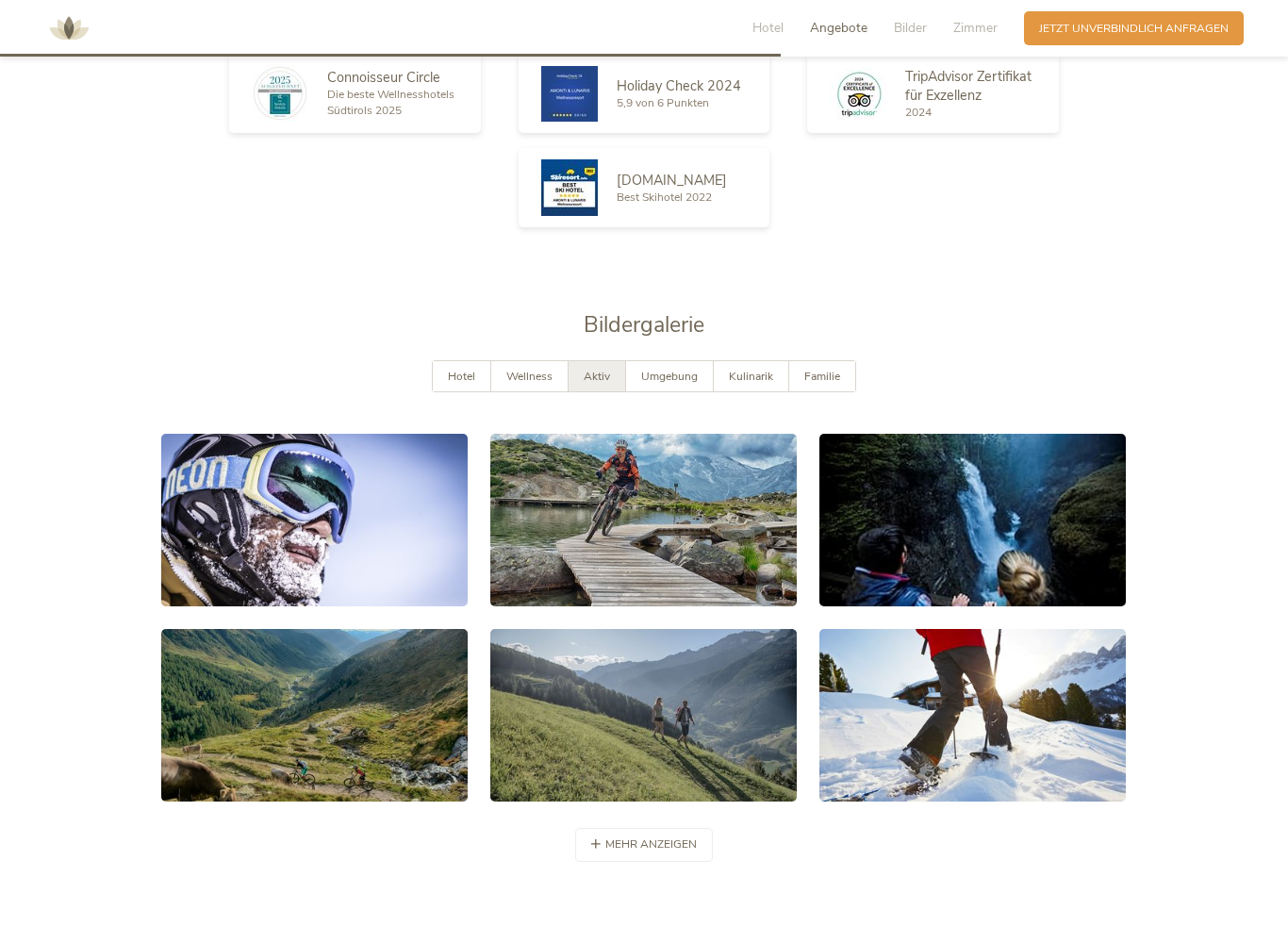
scroll to position [2943, 0]
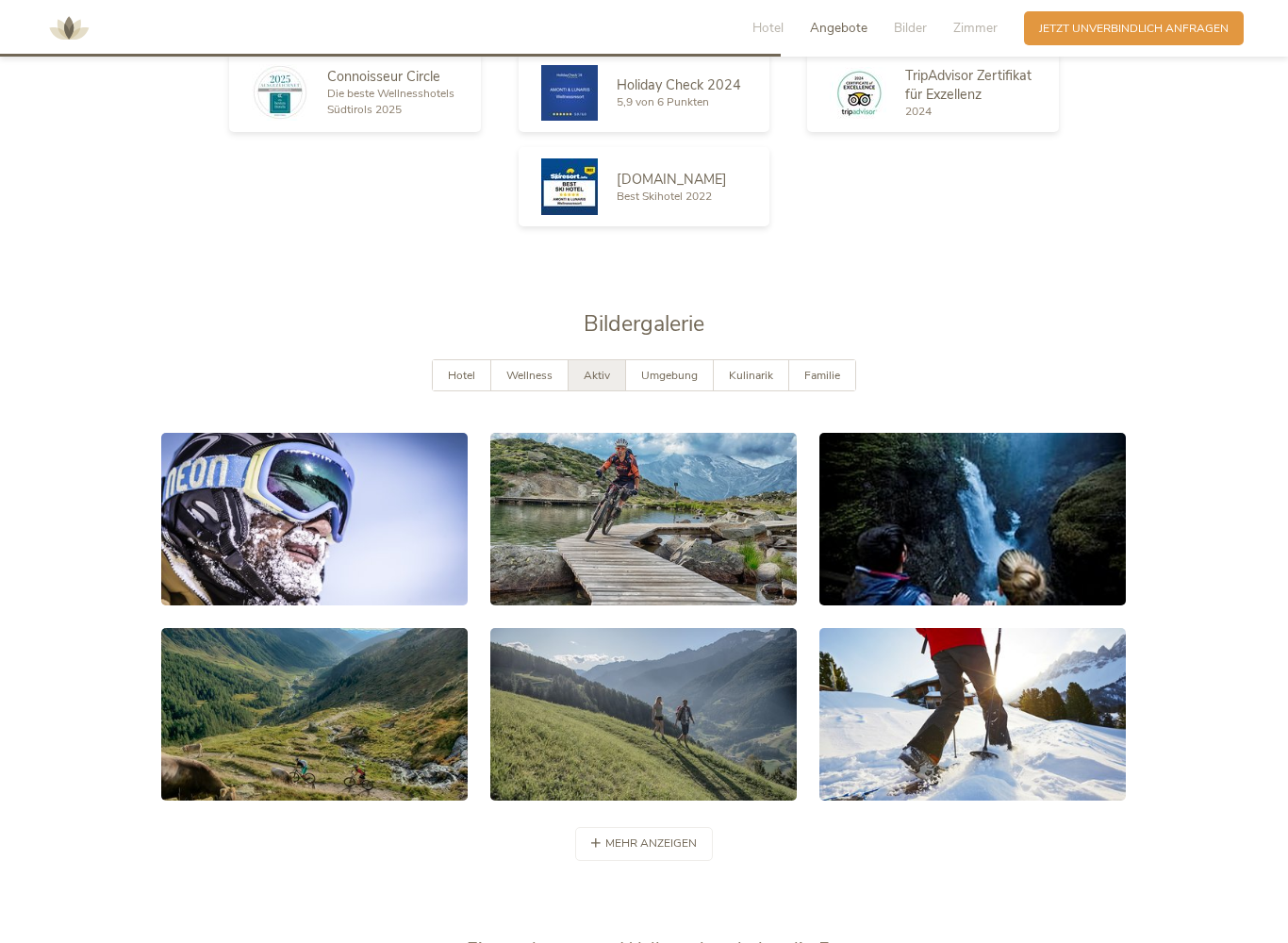
click at [680, 376] on div "Umgebung" at bounding box center [670, 375] width 87 height 31
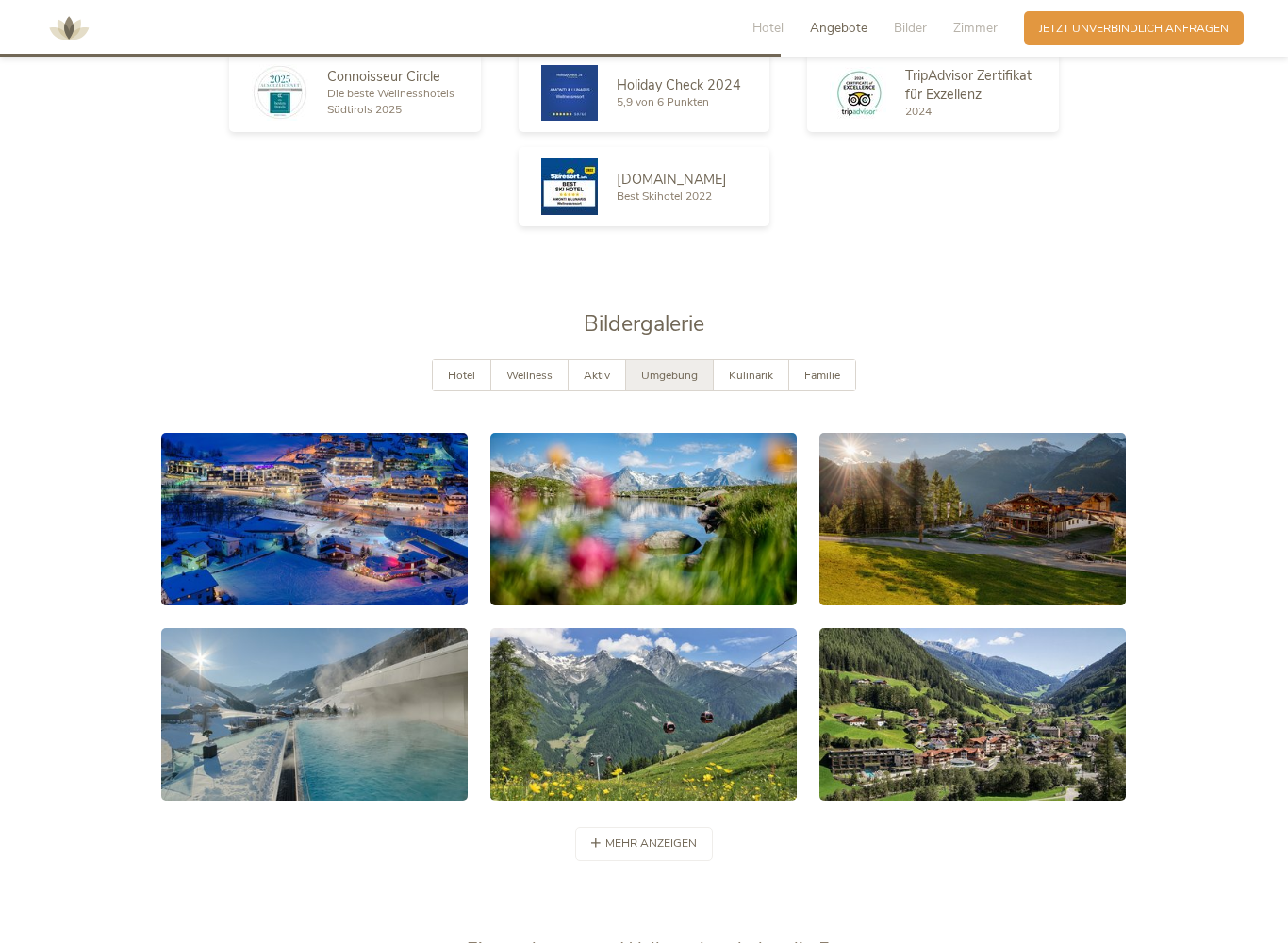
click at [767, 368] on span "Kulinarik" at bounding box center [751, 375] width 45 height 15
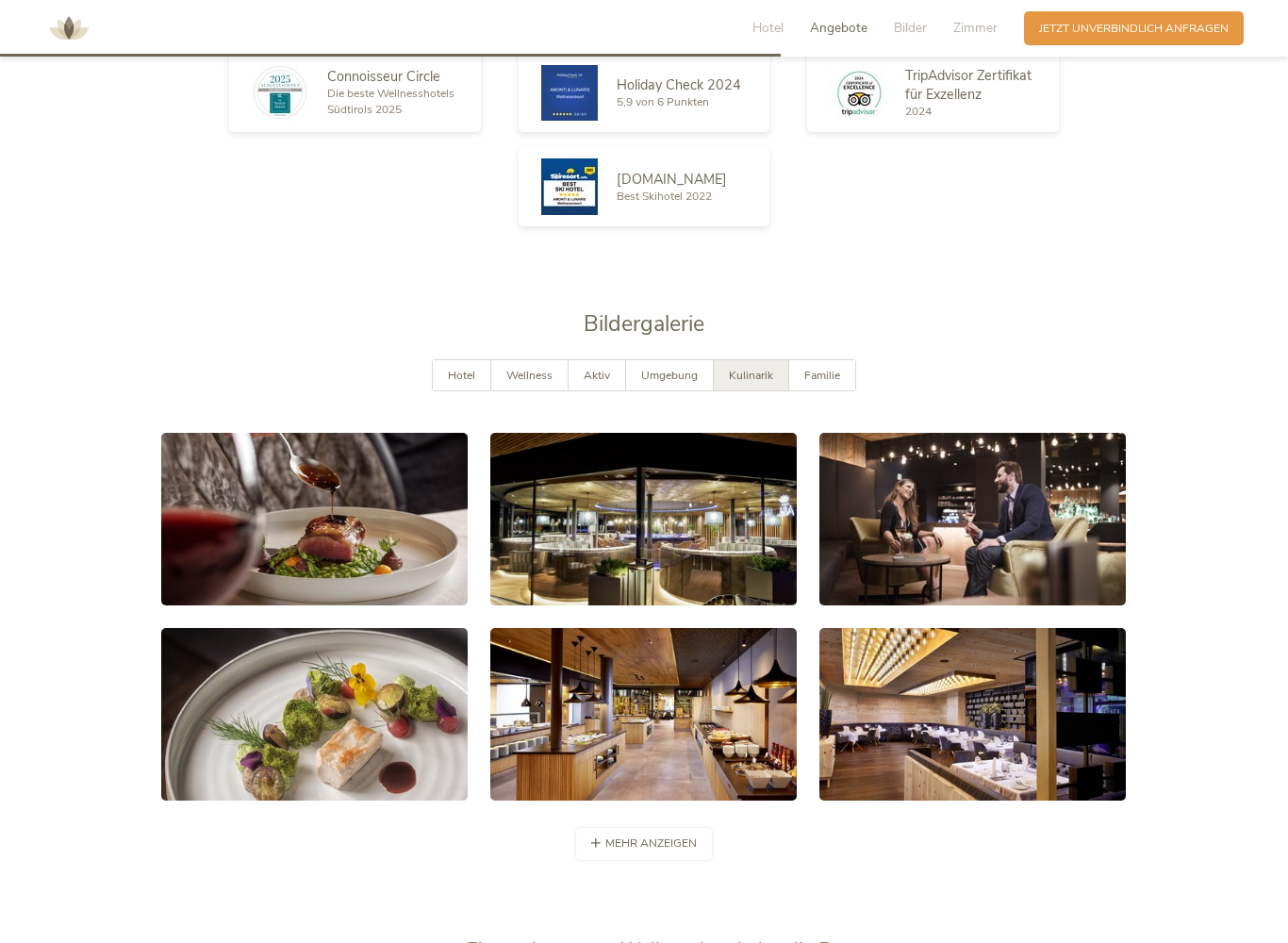
click at [339, 551] on link at bounding box center [314, 519] width 307 height 173
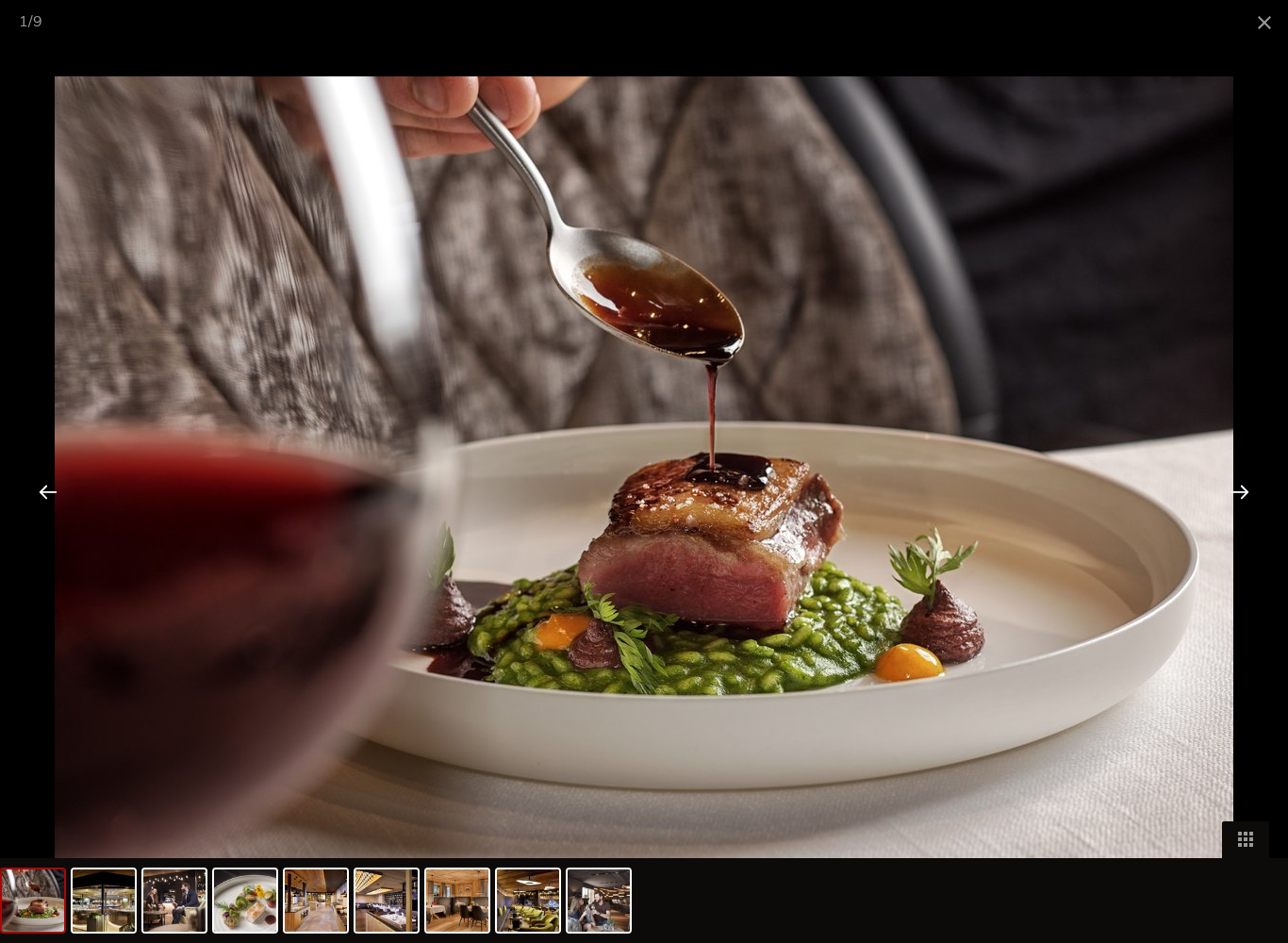
click at [1236, 493] on div at bounding box center [1239, 491] width 59 height 59
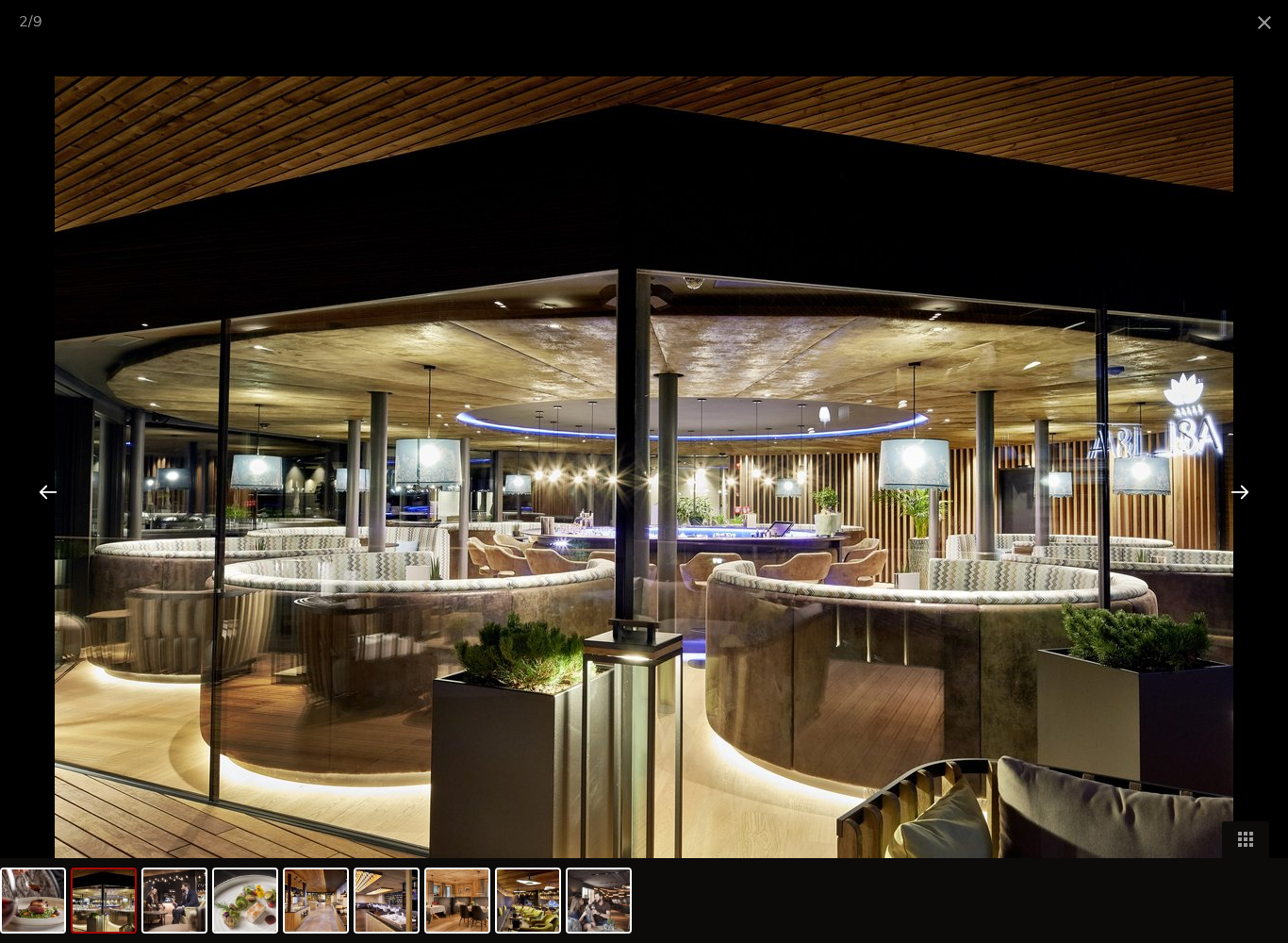
click at [1235, 499] on div at bounding box center [1239, 491] width 59 height 59
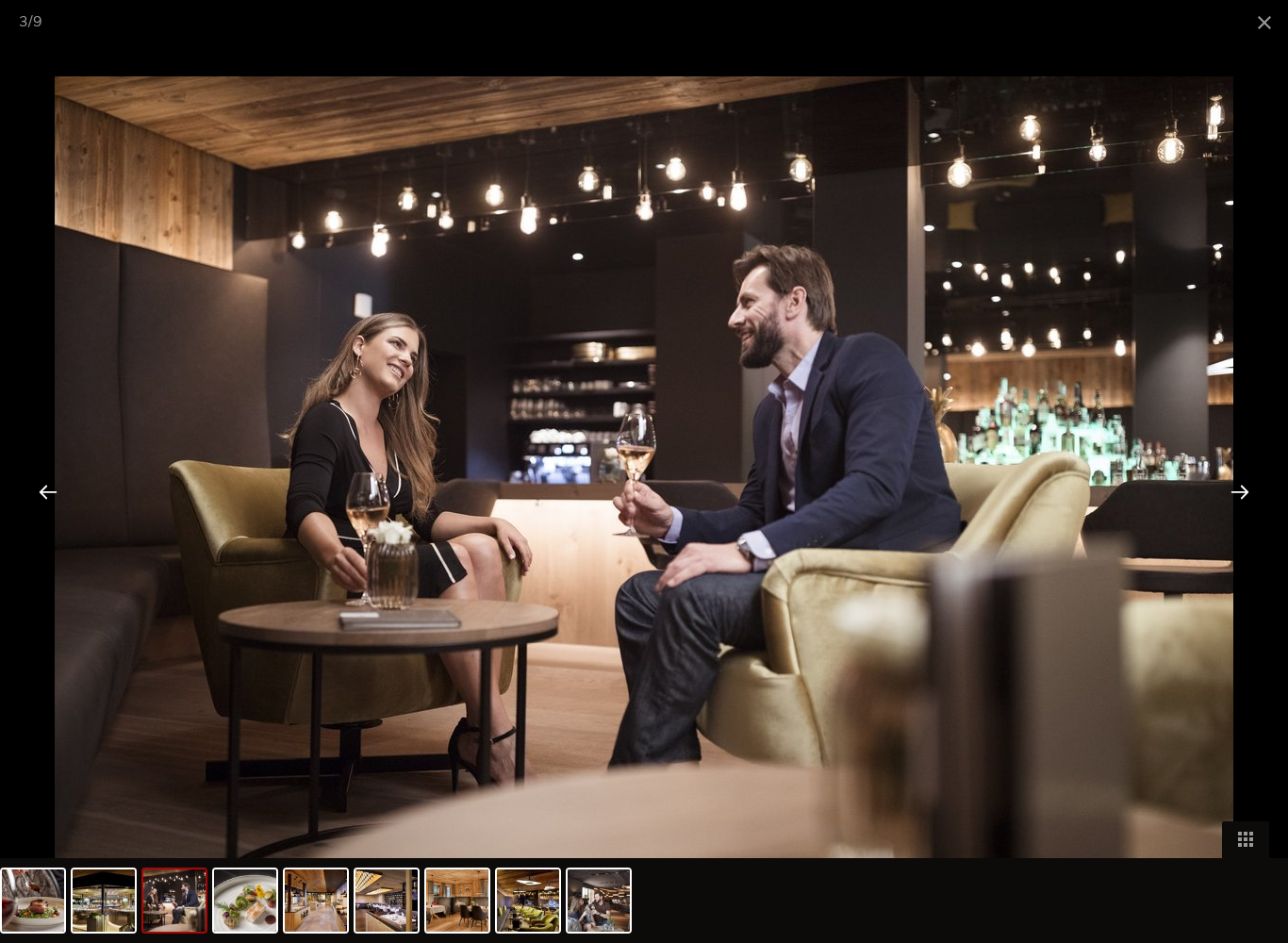
click at [1241, 495] on div at bounding box center [1239, 491] width 59 height 59
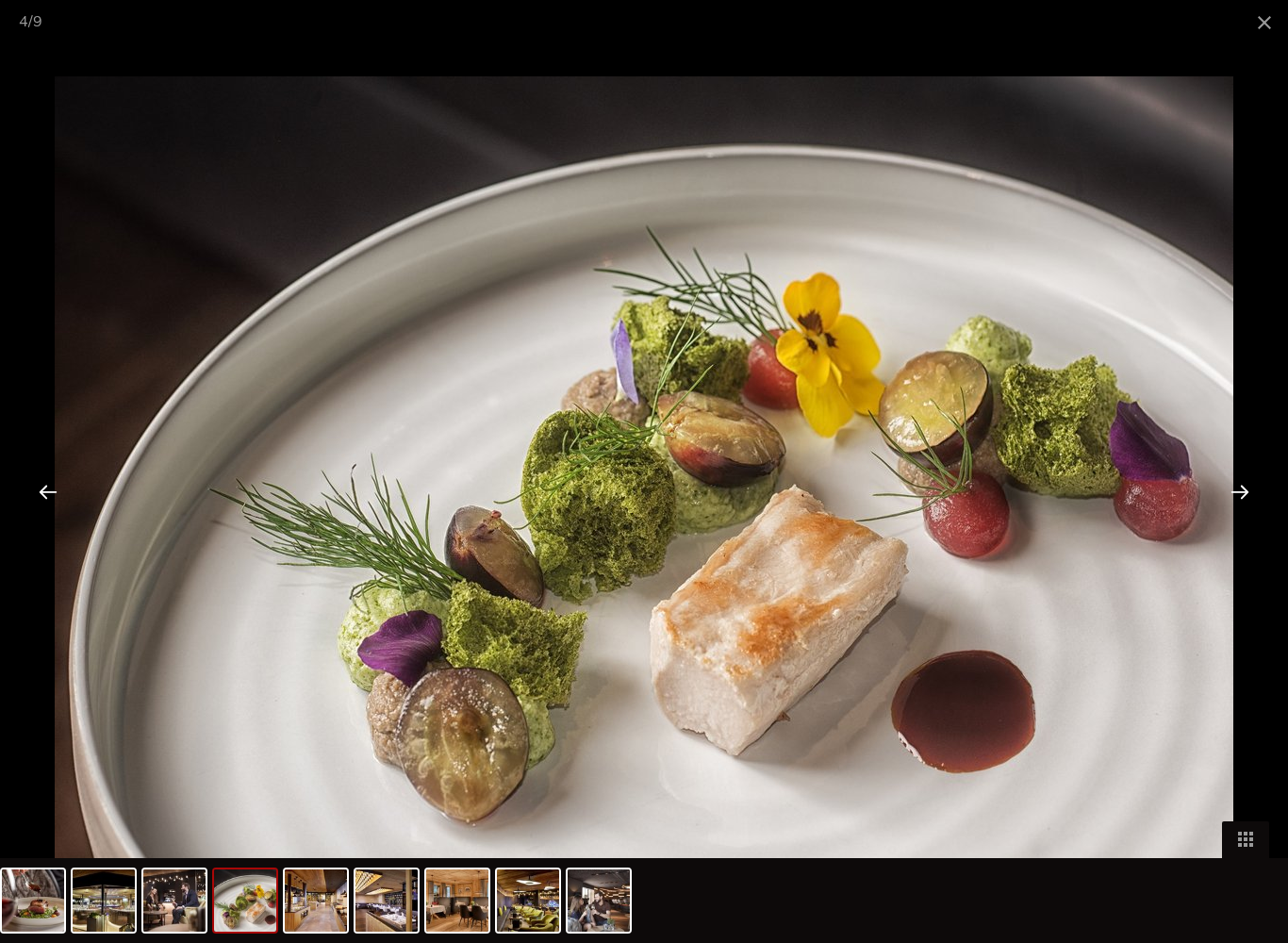
click at [1238, 496] on div at bounding box center [1239, 491] width 59 height 59
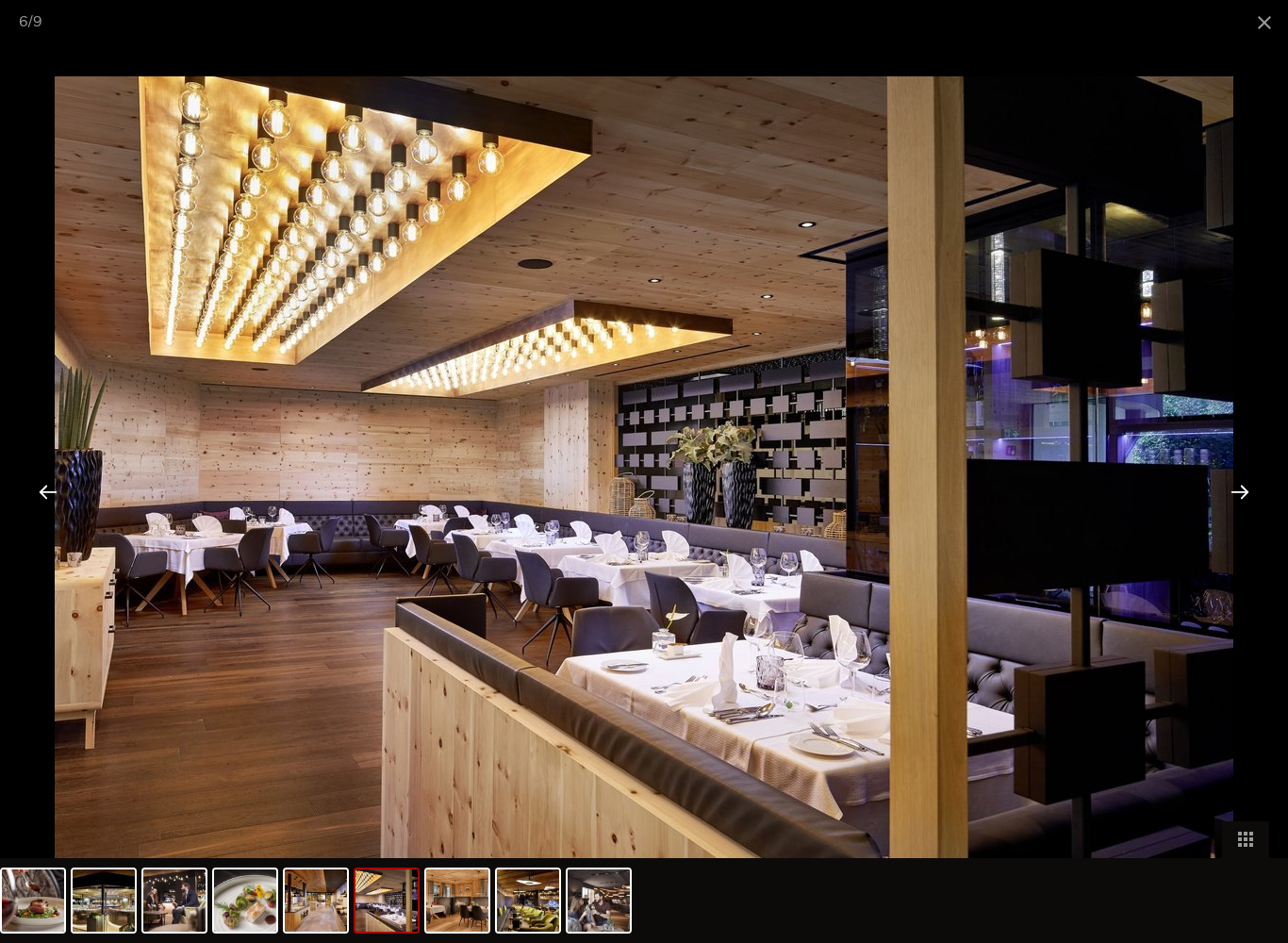
click at [1240, 496] on div at bounding box center [1239, 491] width 59 height 59
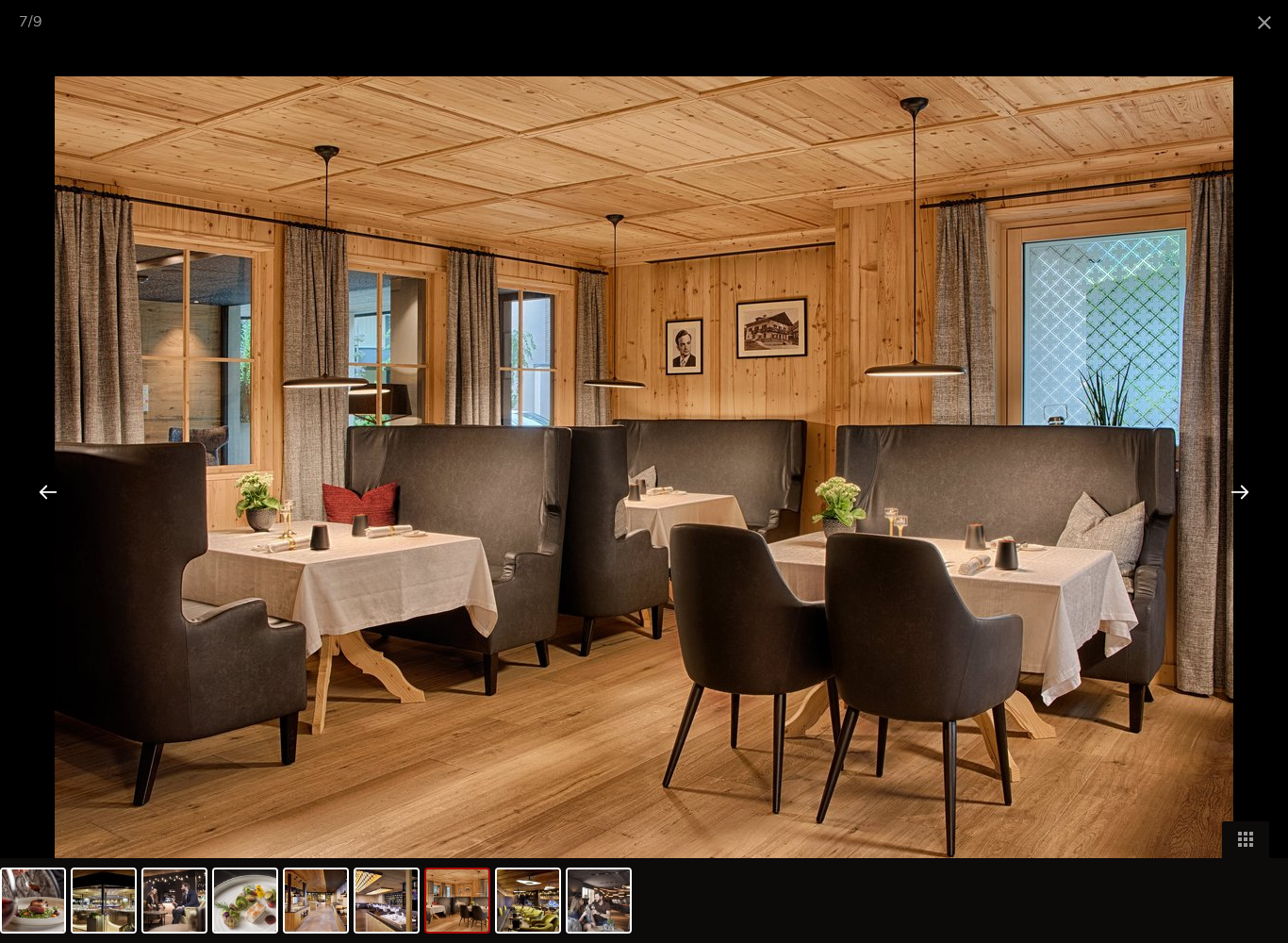
click at [1241, 497] on div at bounding box center [1239, 491] width 59 height 59
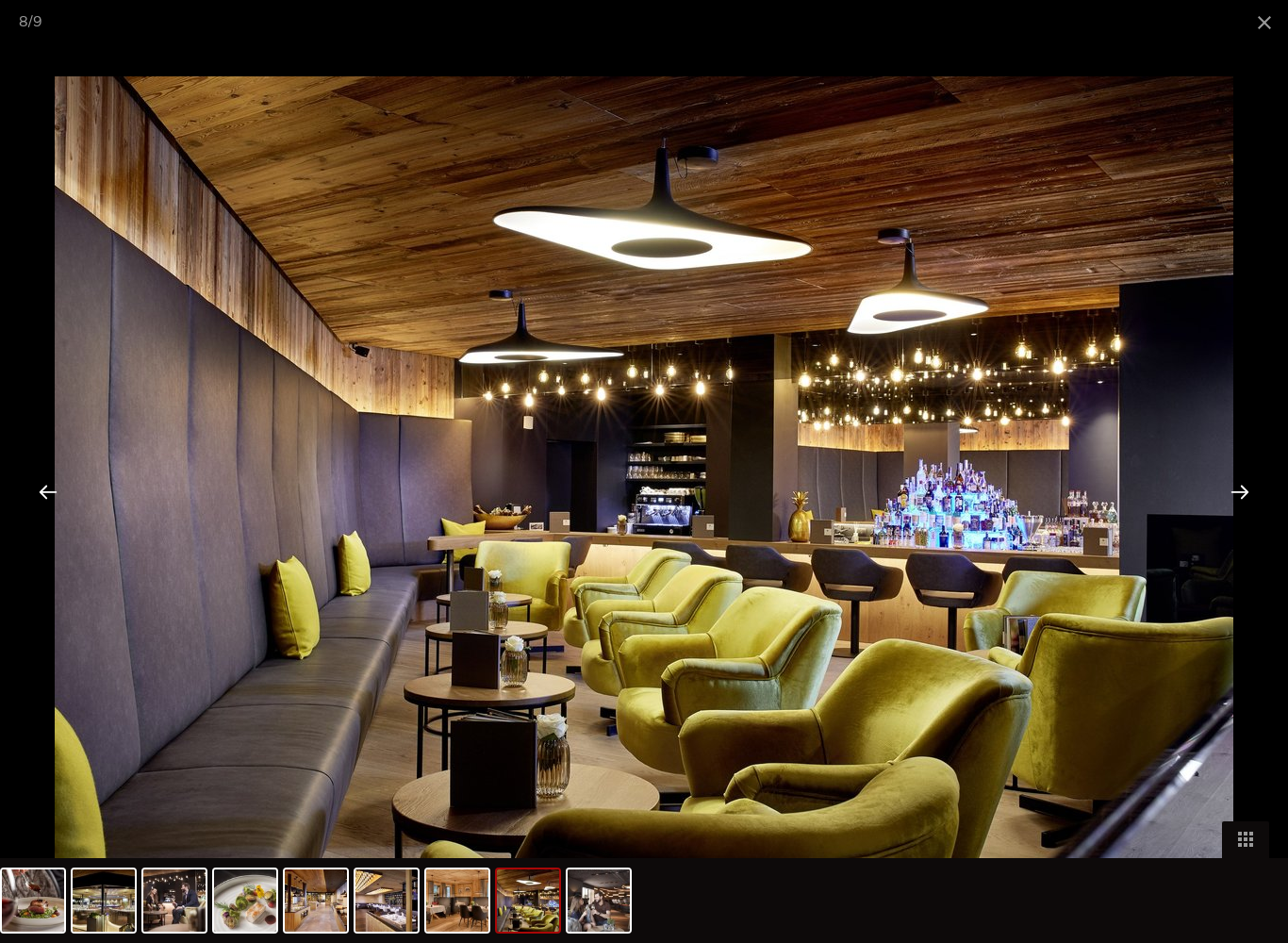
click at [1240, 504] on div at bounding box center [1239, 491] width 59 height 59
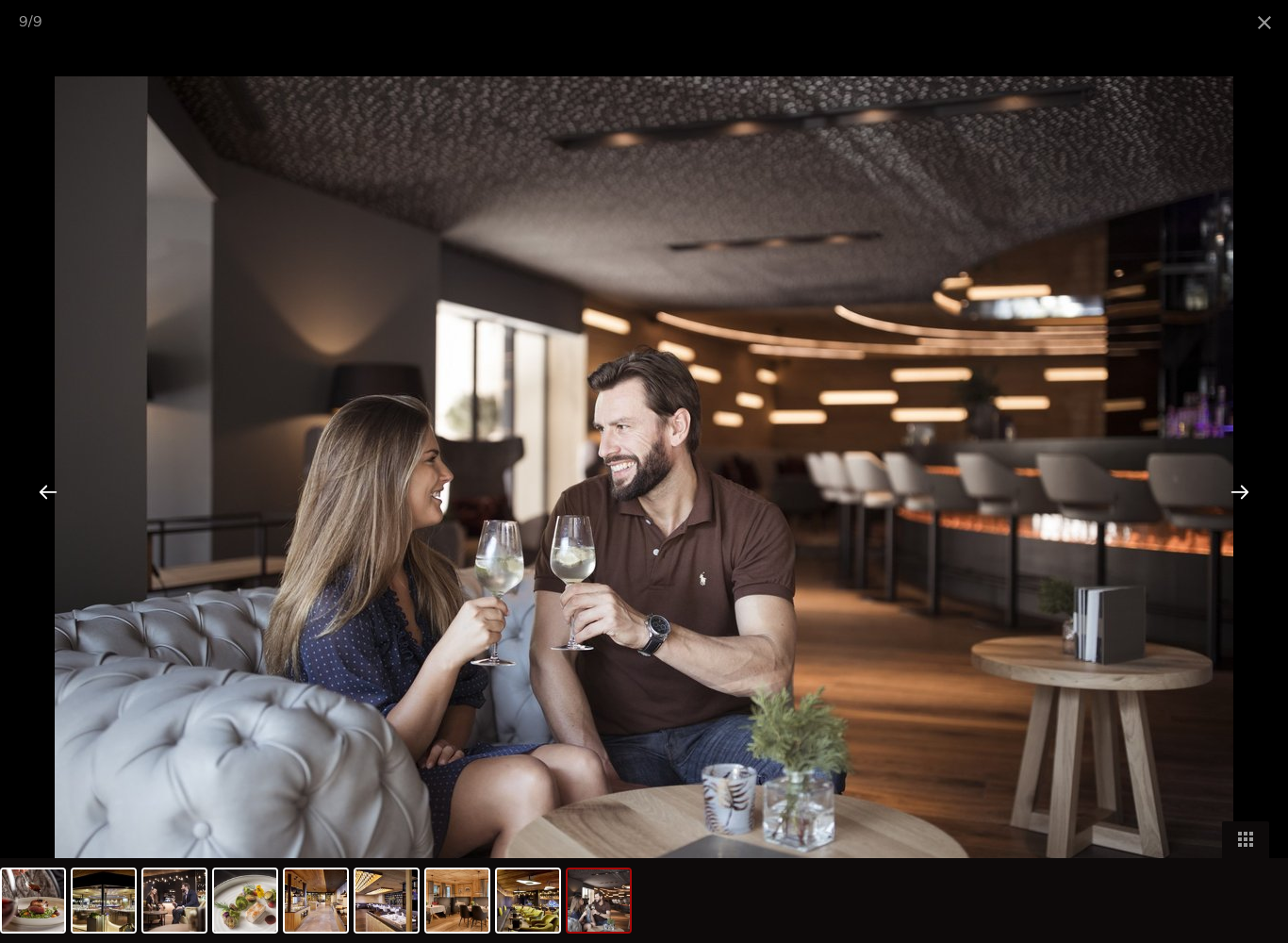
scroll to position [2939, 0]
click at [1265, 19] on span at bounding box center [1265, 22] width 48 height 45
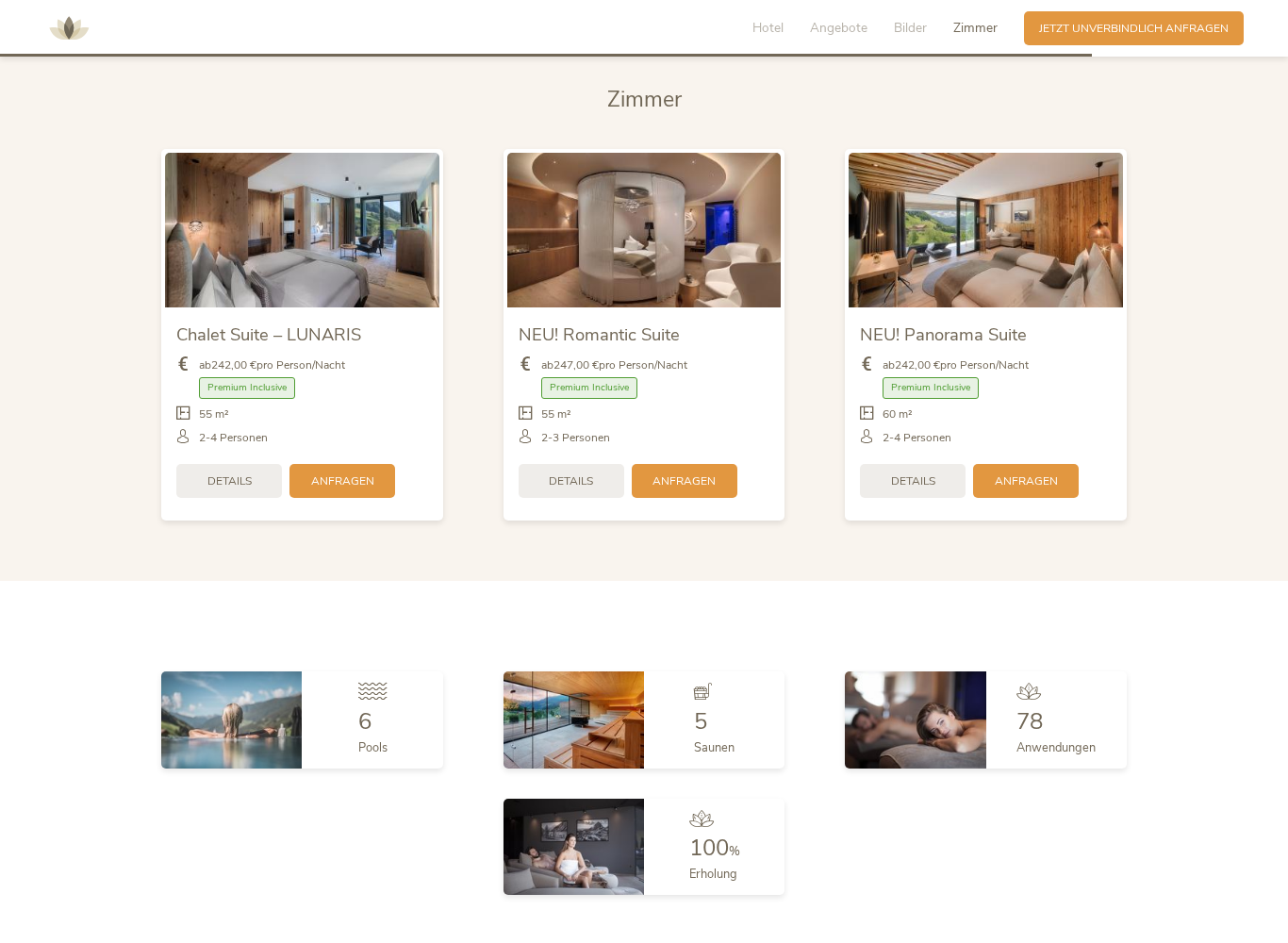
scroll to position [4118, 0]
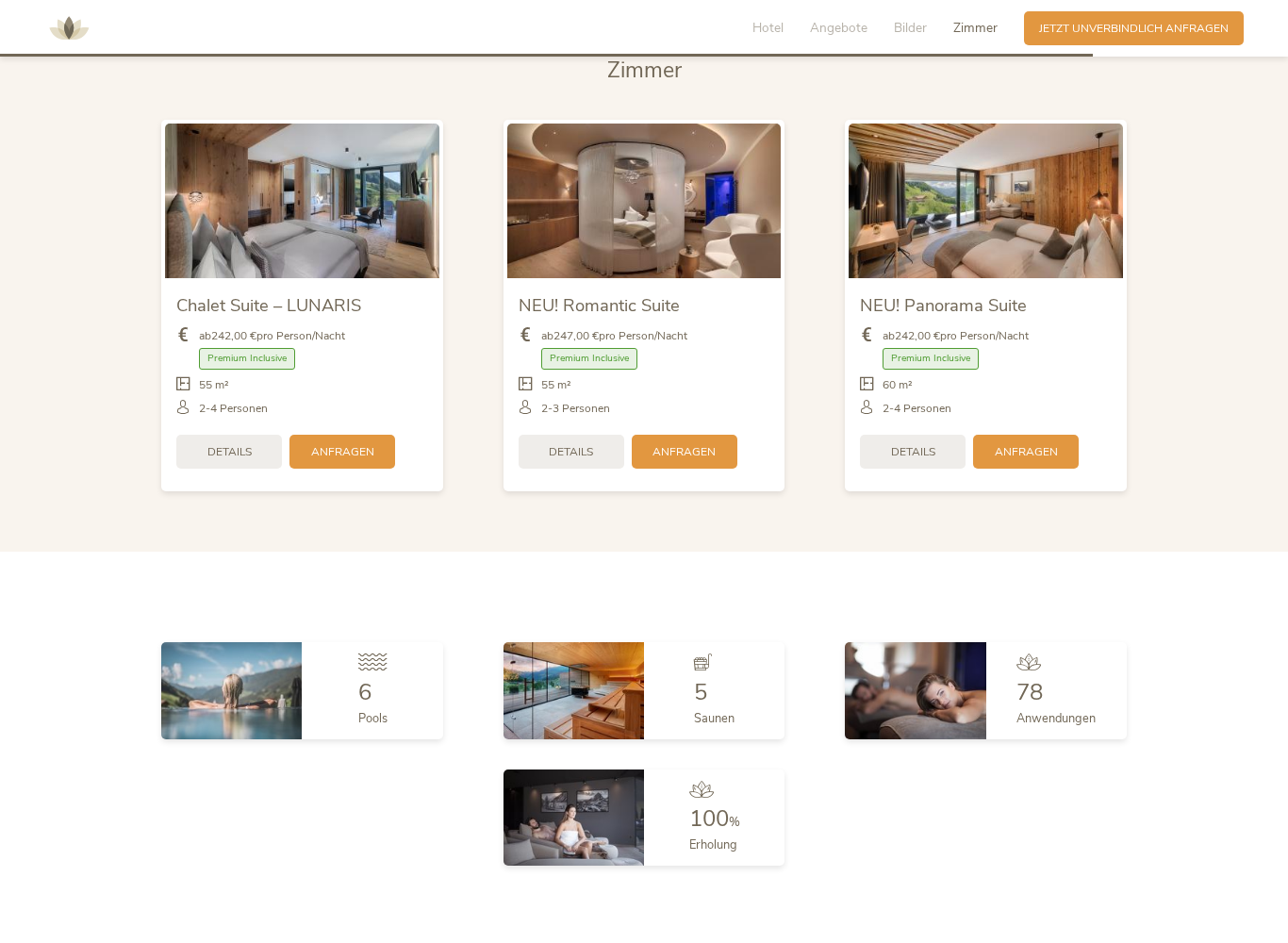
click at [219, 714] on img at bounding box center [231, 690] width 141 height 96
click at [278, 682] on img at bounding box center [231, 690] width 141 height 96
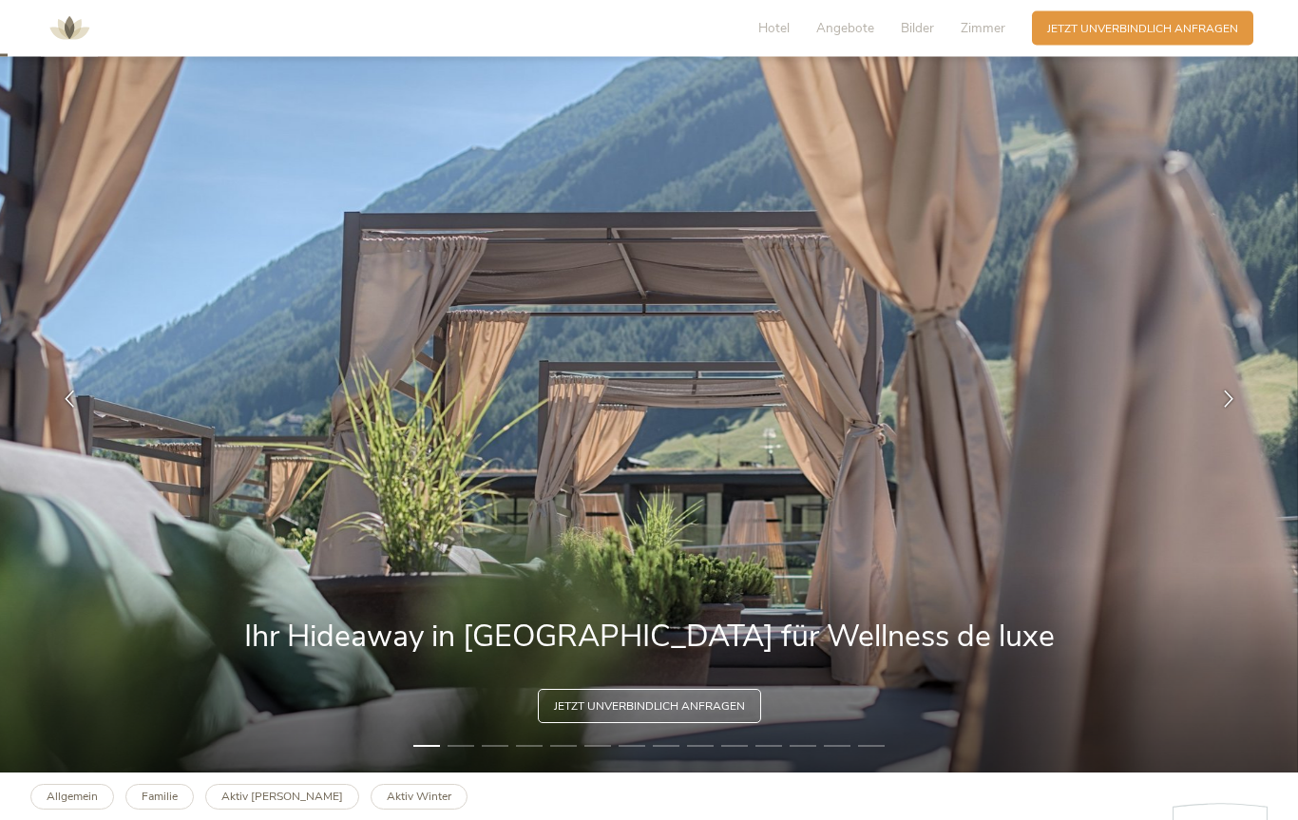
scroll to position [0, 0]
